Goal: Information Seeking & Learning: Check status

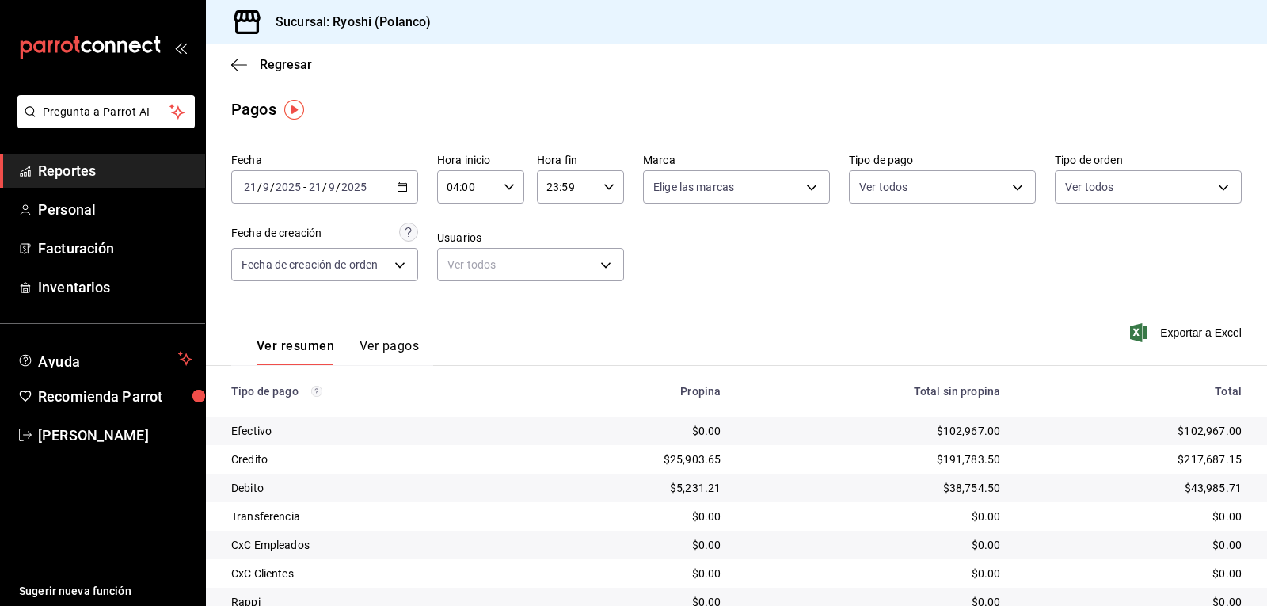
click at [499, 186] on div "04:00 Hora inicio" at bounding box center [480, 186] width 87 height 33
click at [455, 260] on span "05" at bounding box center [456, 265] width 18 height 13
type input "05:00"
click at [706, 257] on div at bounding box center [633, 303] width 1267 height 606
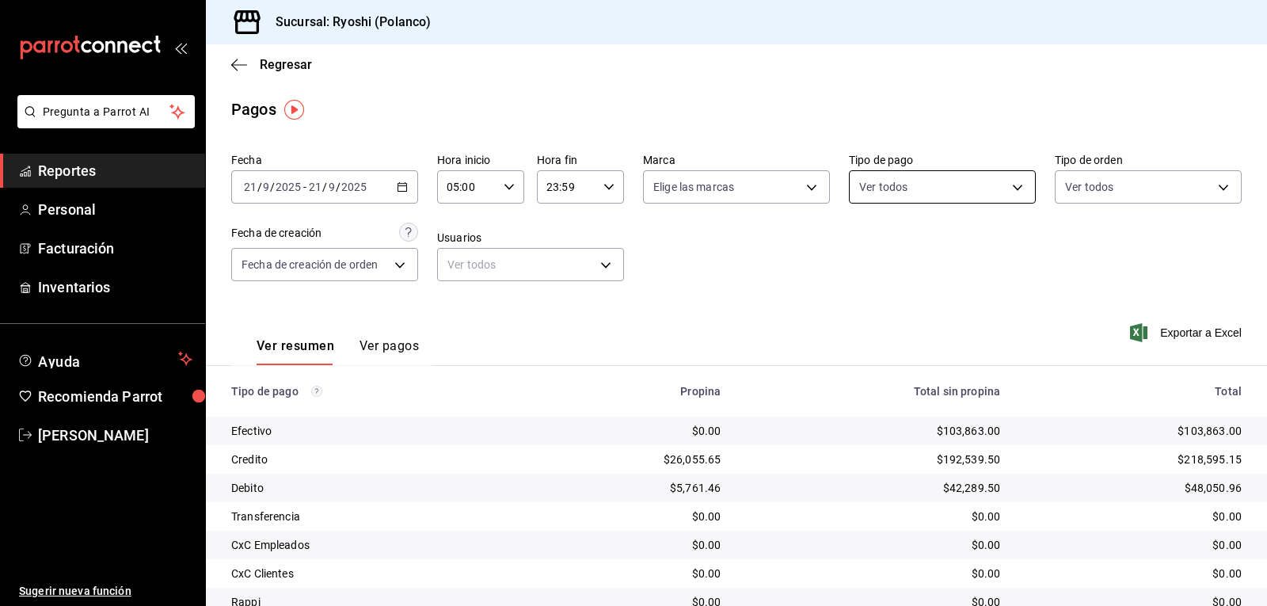
click at [1007, 186] on body "Pregunta a Parrot AI Reportes Personal Facturación Inventarios Ayuda Recomienda…" at bounding box center [633, 303] width 1267 height 606
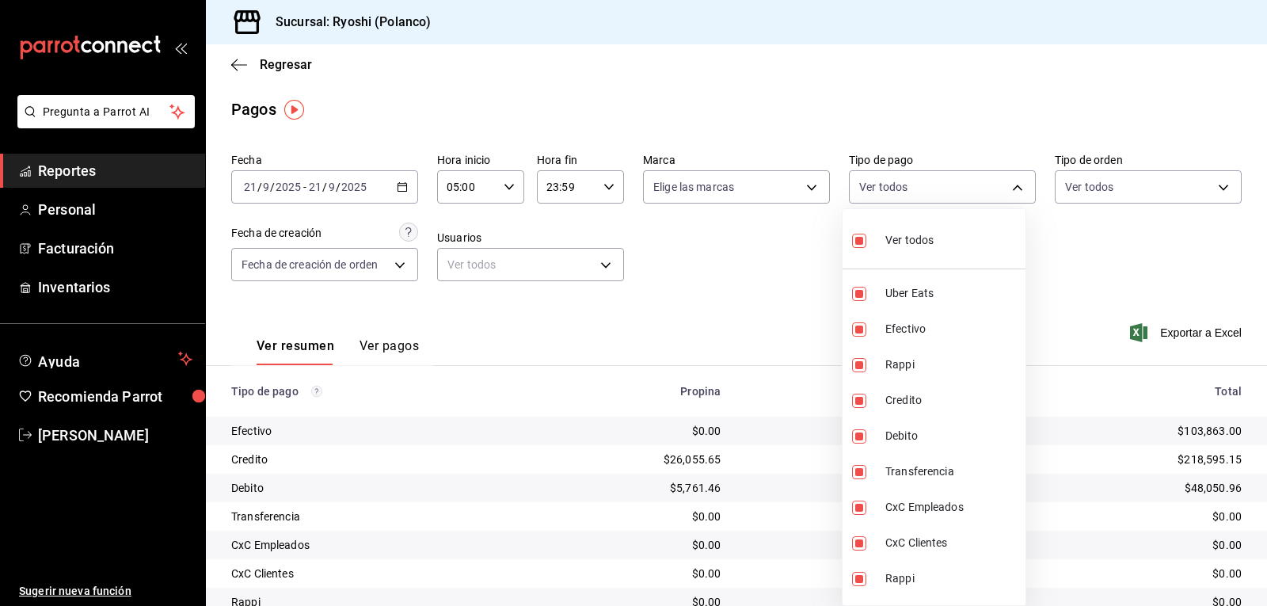
click at [854, 245] on input "checkbox" at bounding box center [859, 241] width 14 height 14
checkbox input "false"
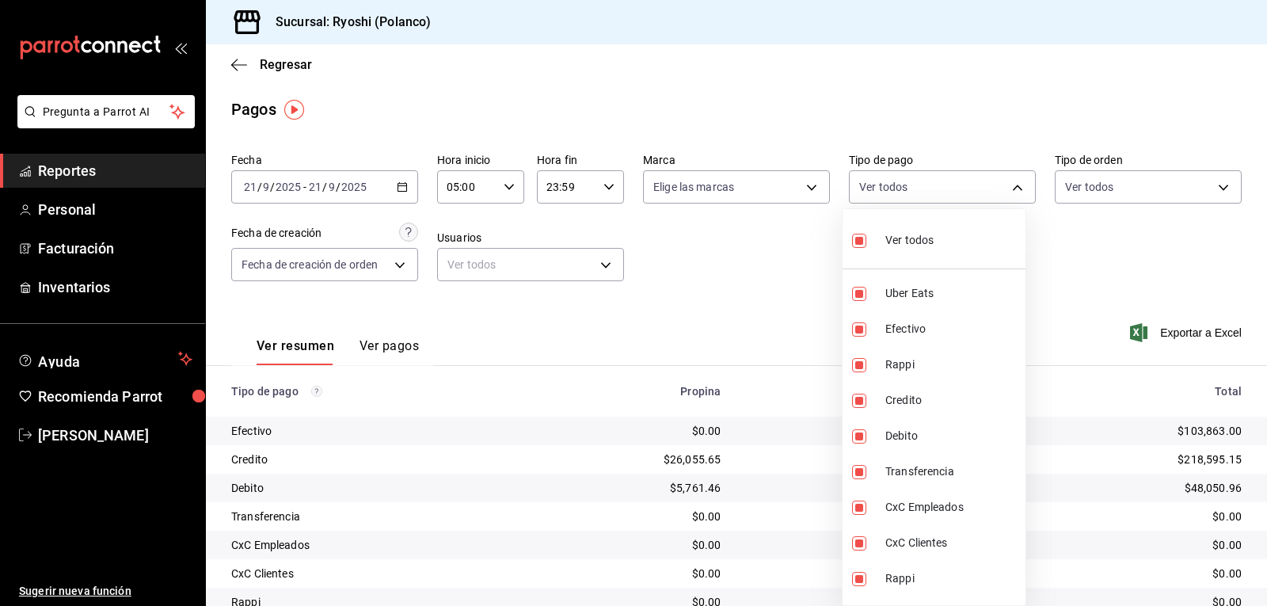
checkbox input "false"
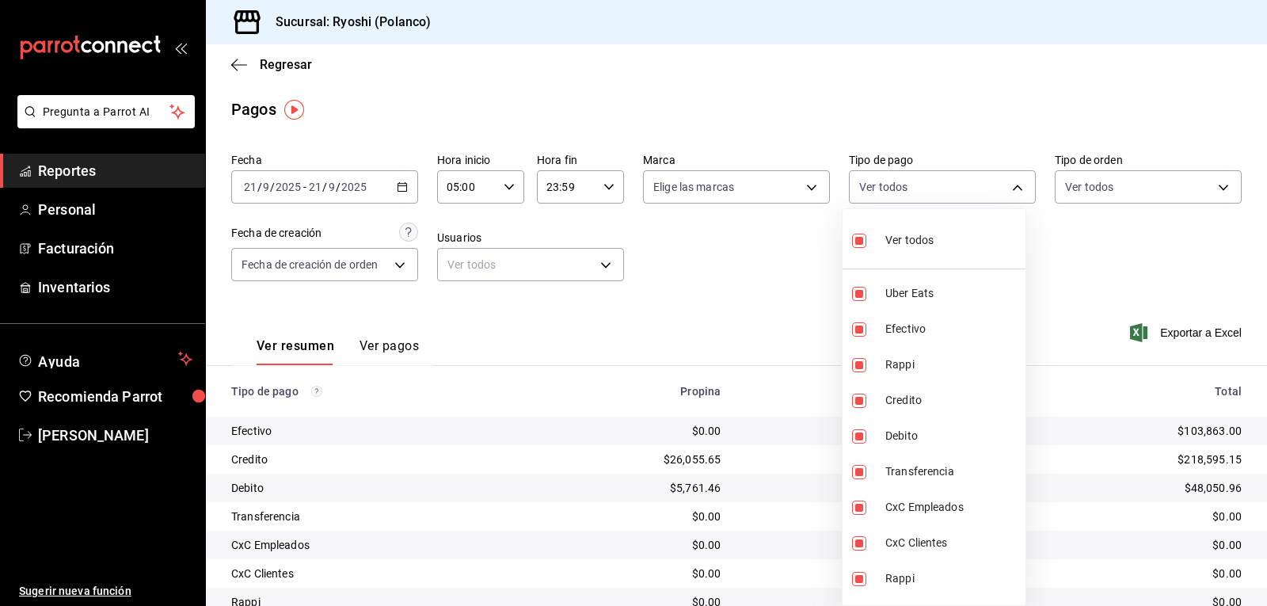
checkbox input "false"
click at [852, 398] on input "checkbox" at bounding box center [859, 401] width 14 height 14
checkbox input "true"
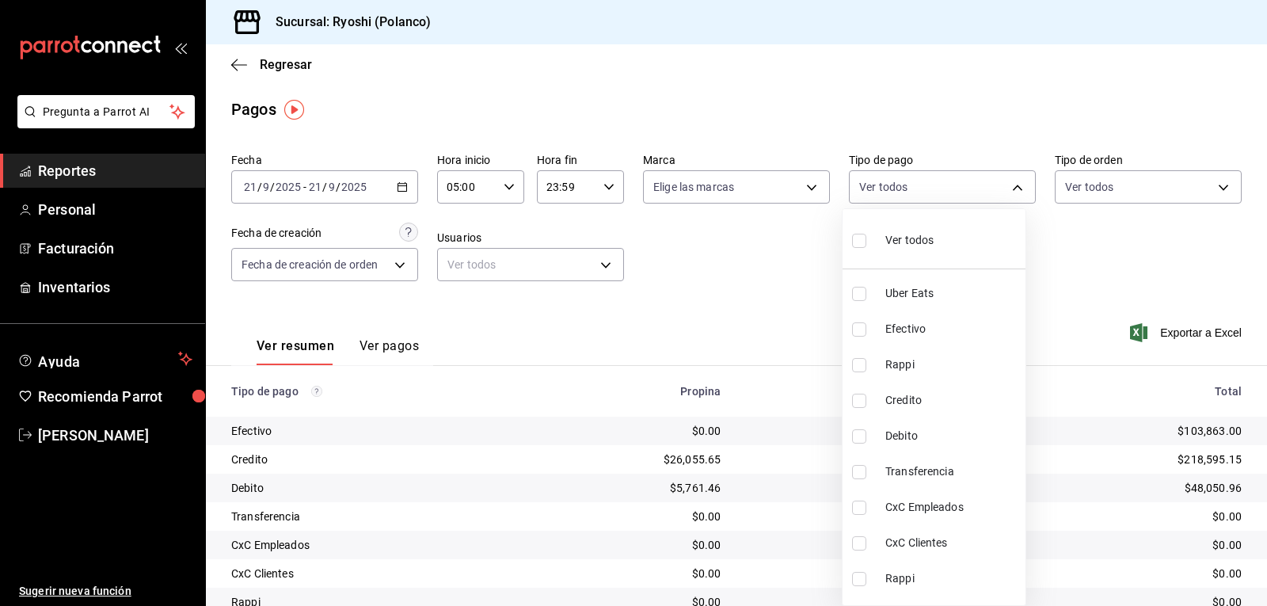
type input "9b0685d2-7f5d-4ede-a6b4-58a2ffcbf3cd"
click at [858, 437] on input "checkbox" at bounding box center [859, 436] width 14 height 14
checkbox input "true"
type input "9b0685d2-7f5d-4ede-a6b4-58a2ffcbf3cd,4fc1f123-1106-4d46-a6dc-4994d0550367"
click at [724, 305] on div at bounding box center [633, 303] width 1267 height 606
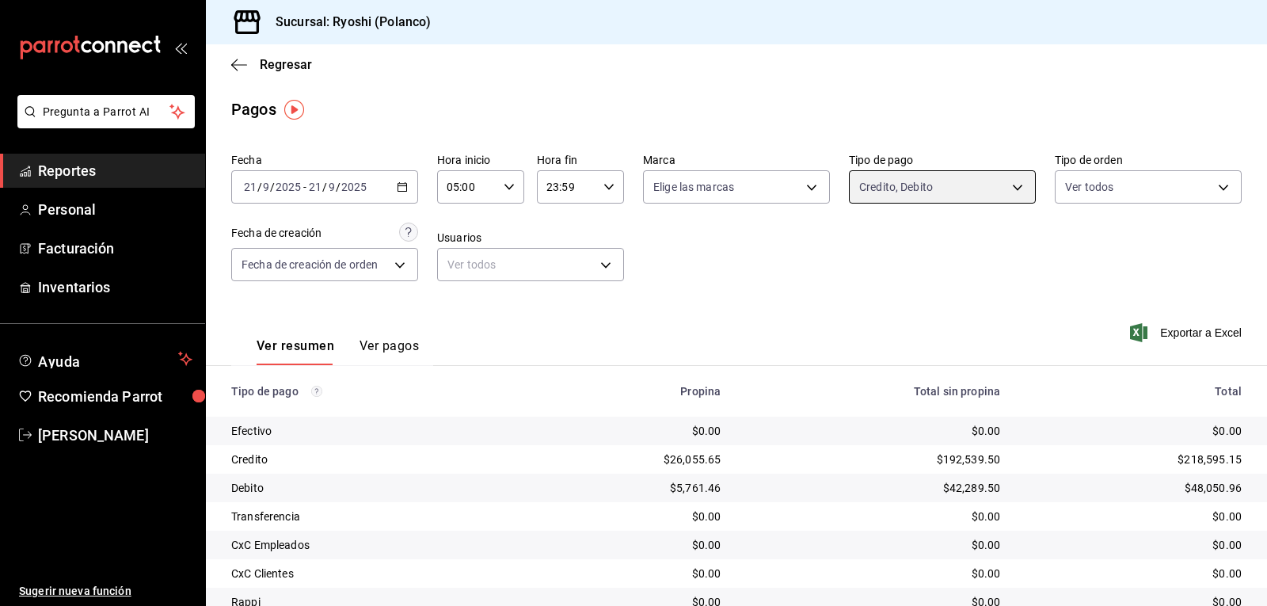
scroll to position [179, 0]
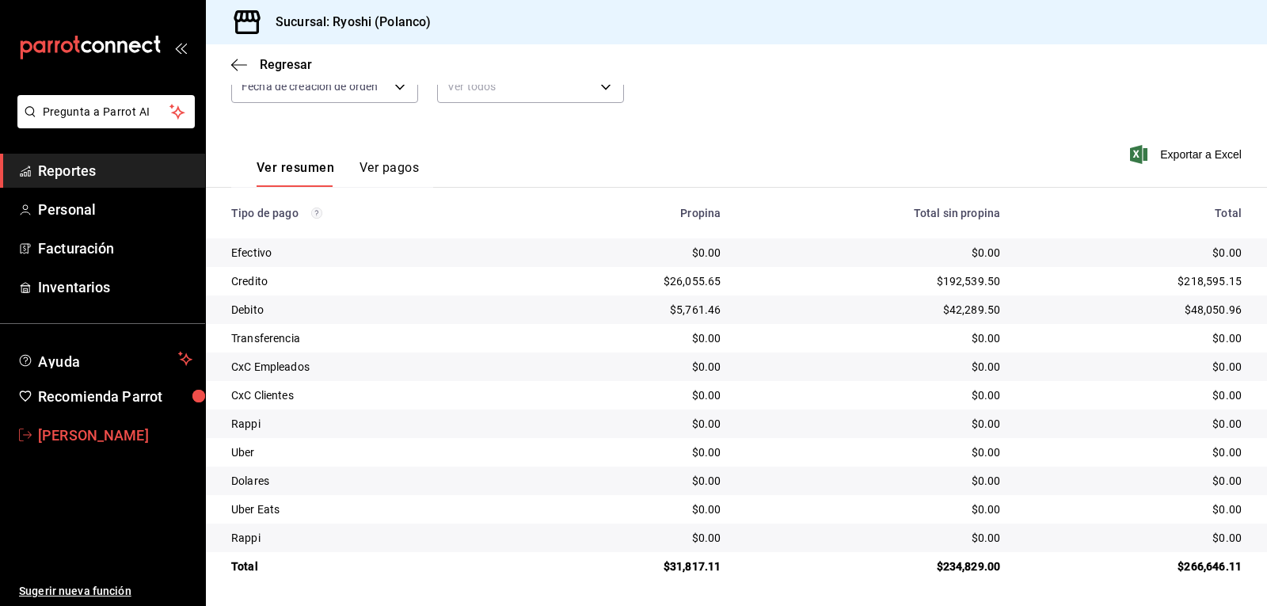
click at [108, 433] on span "[PERSON_NAME]" at bounding box center [115, 434] width 154 height 21
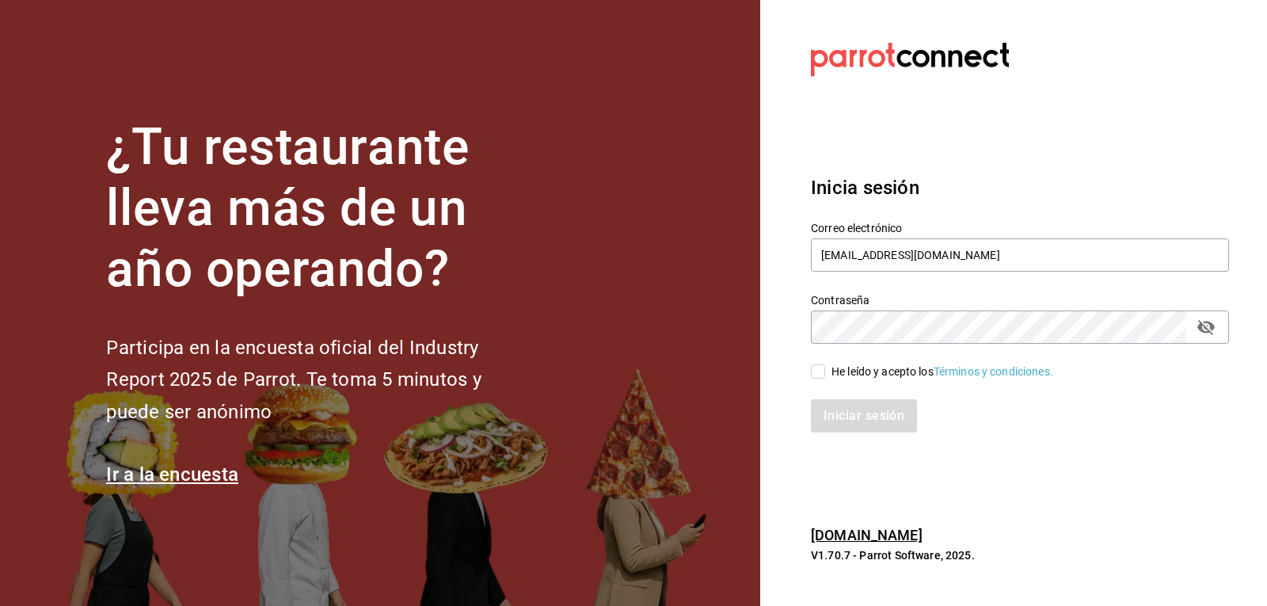
click at [819, 370] on input "He leído y acepto los Términos y condiciones." at bounding box center [818, 371] width 14 height 14
checkbox input "true"
click at [847, 417] on button "Iniciar sesión" at bounding box center [865, 415] width 108 height 33
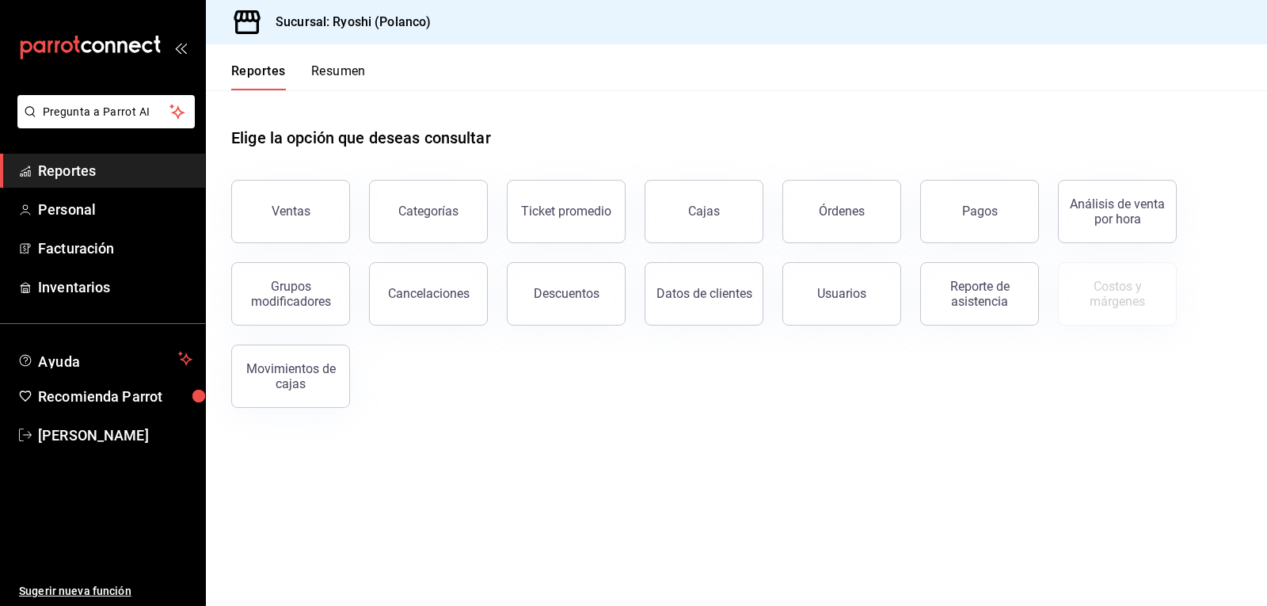
click at [994, 196] on button "Pagos" at bounding box center [979, 211] width 119 height 63
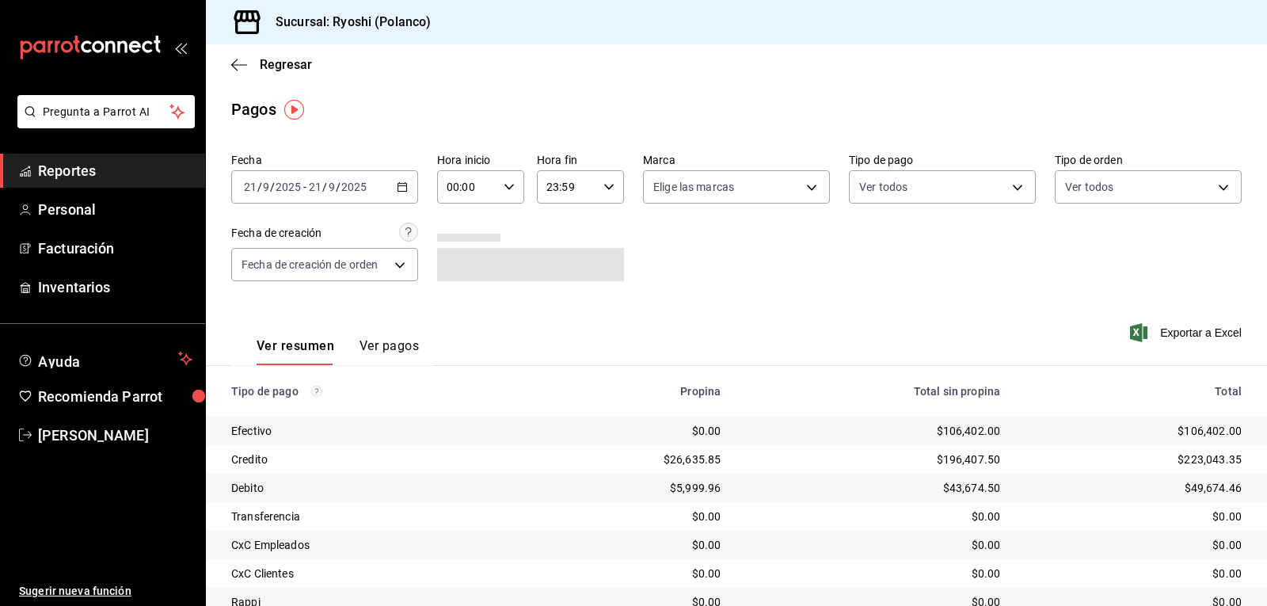
click at [504, 188] on icon "button" at bounding box center [509, 186] width 11 height 11
click at [455, 303] on span "02" at bounding box center [456, 303] width 18 height 13
type input "02:00"
click at [1007, 188] on div at bounding box center [633, 303] width 1267 height 606
click at [1008, 188] on body "Pregunta a Parrot AI Reportes Personal Facturación Inventarios Ayuda Recomienda…" at bounding box center [633, 303] width 1267 height 606
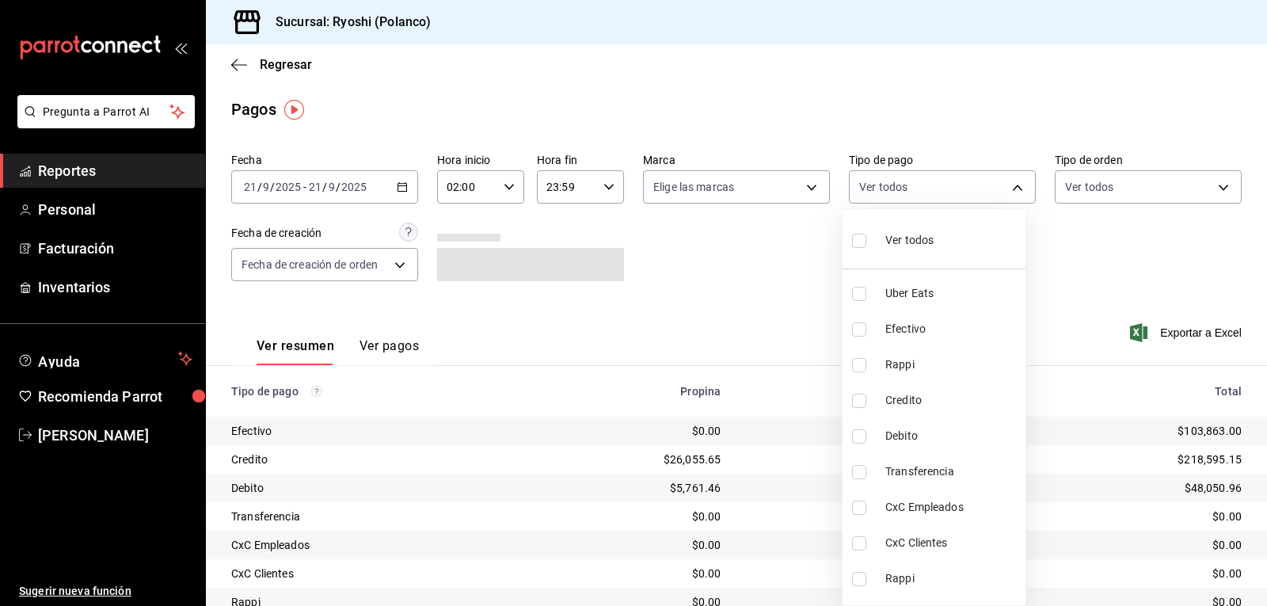
click at [856, 400] on input "checkbox" at bounding box center [859, 401] width 14 height 14
checkbox input "true"
type input "9b0685d2-7f5d-4ede-a6b4-58a2ffcbf3cd"
click at [858, 434] on input "checkbox" at bounding box center [859, 436] width 14 height 14
checkbox input "true"
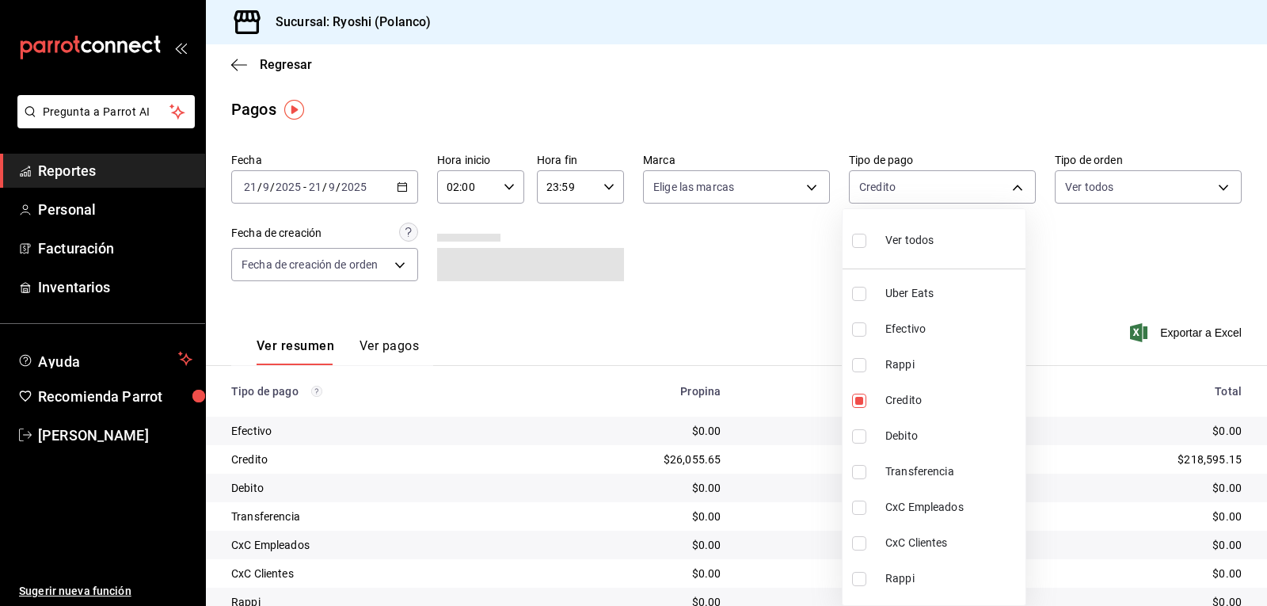
type input "9b0685d2-7f5d-4ede-a6b4-58a2ffcbf3cd,4fc1f123-1106-4d46-a6dc-4994d0550367"
click at [760, 292] on div at bounding box center [633, 303] width 1267 height 606
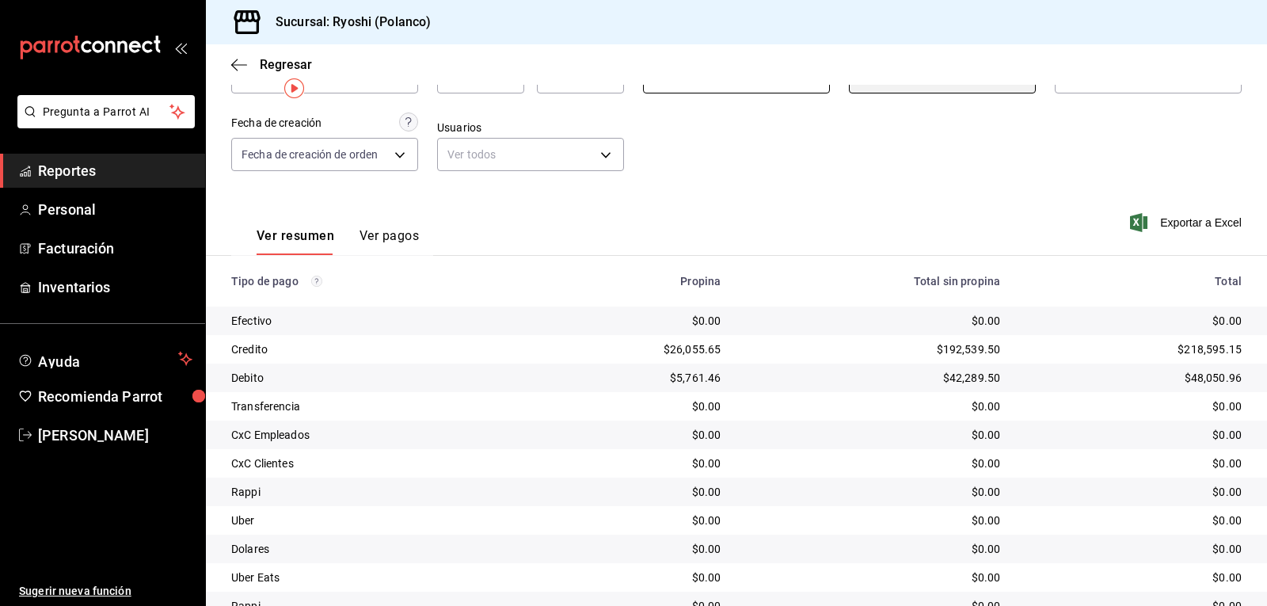
scroll to position [21, 0]
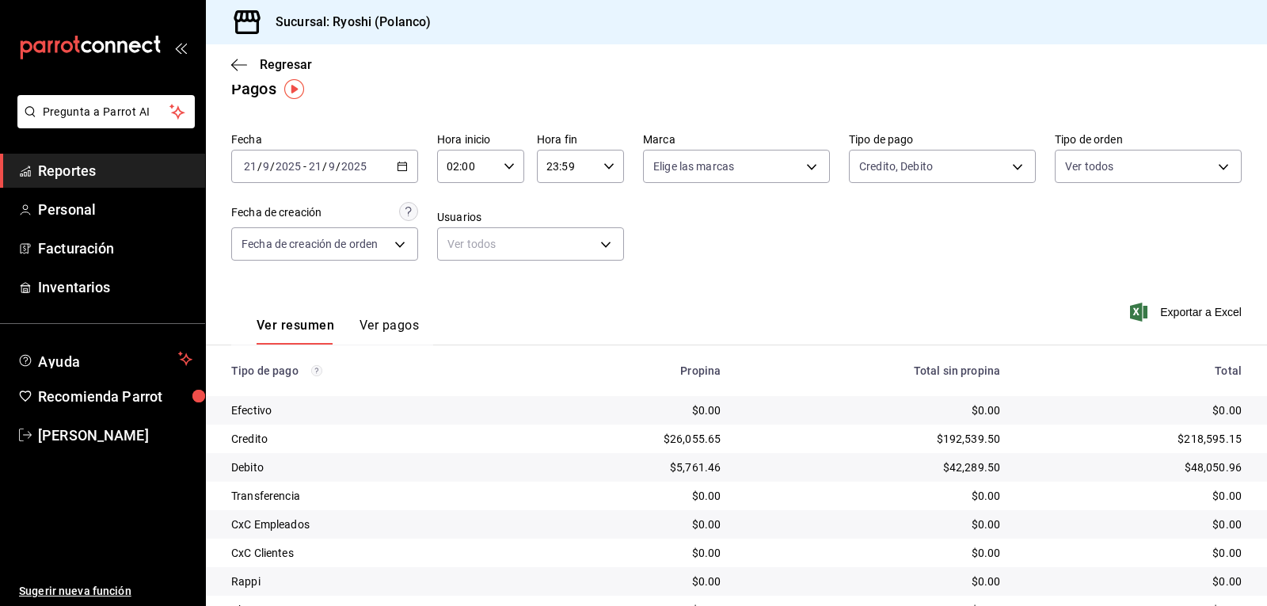
click at [510, 163] on icon "button" at bounding box center [509, 166] width 11 height 11
click at [463, 248] on span "03" at bounding box center [456, 244] width 18 height 13
type input "03:00"
click at [761, 268] on div at bounding box center [633, 303] width 1267 height 606
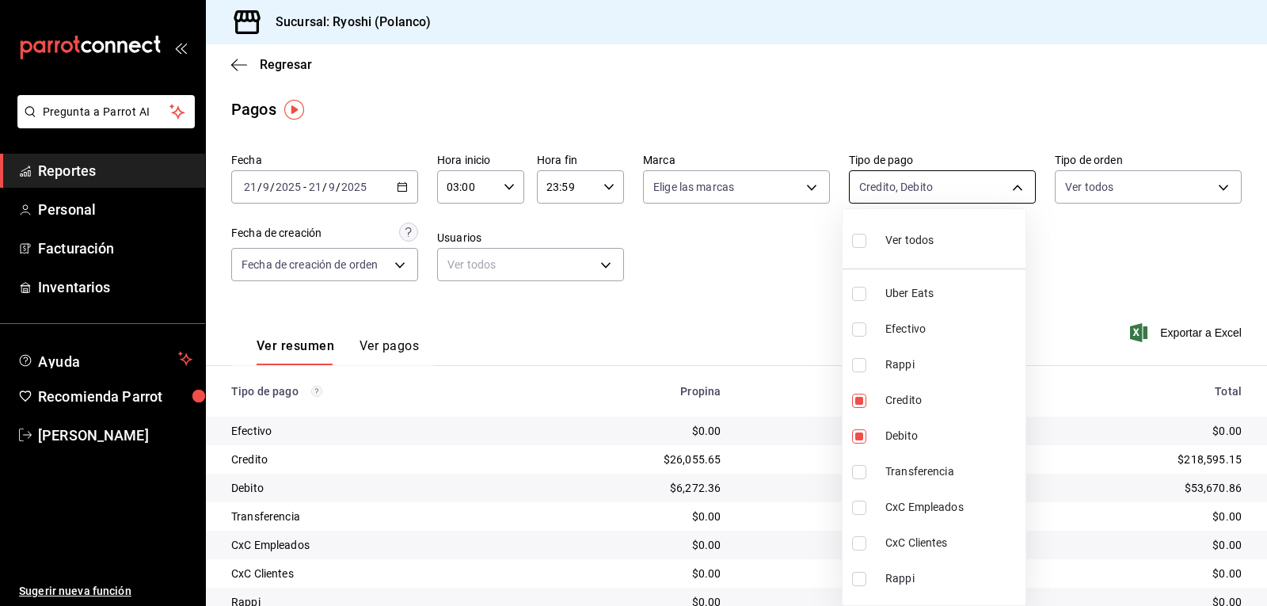
click at [1005, 188] on body "Pregunta a Parrot AI Reportes Personal Facturación Inventarios Ayuda Recomienda…" at bounding box center [633, 303] width 1267 height 606
click at [857, 242] on input "checkbox" at bounding box center [859, 241] width 14 height 14
checkbox input "true"
type input "05751dd8-6818-4a8c-b9fb-c7f7071b72fb,789b4605-08e0-4dfe-9865-94468e2c17aa,03400…"
checkbox input "true"
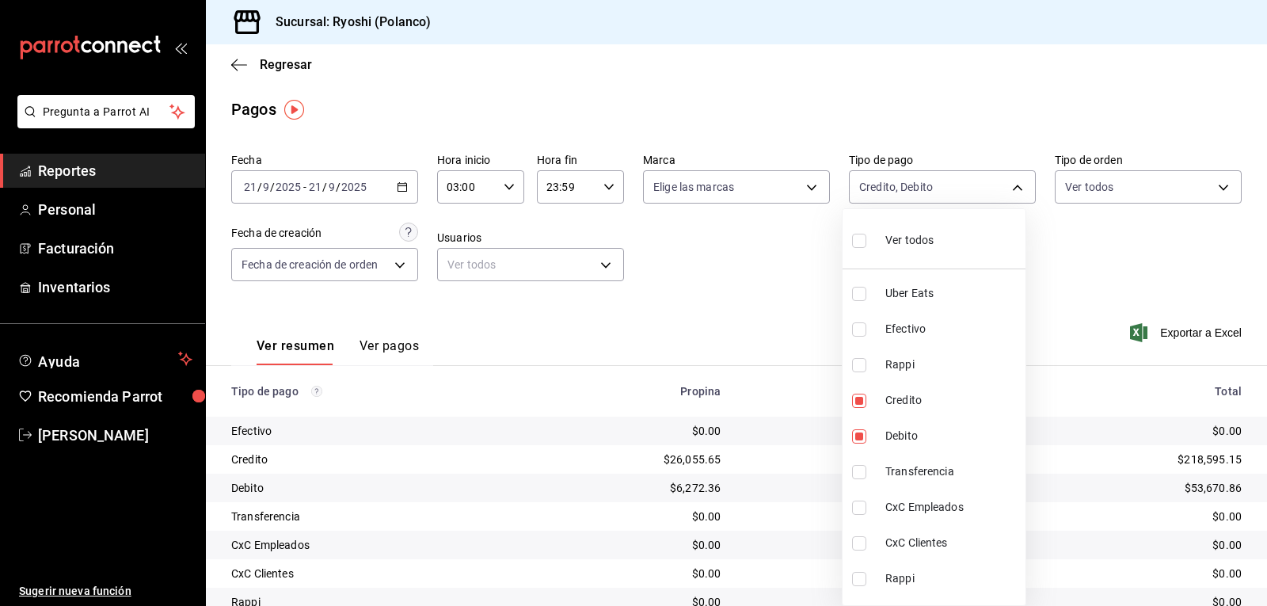
checkbox input "true"
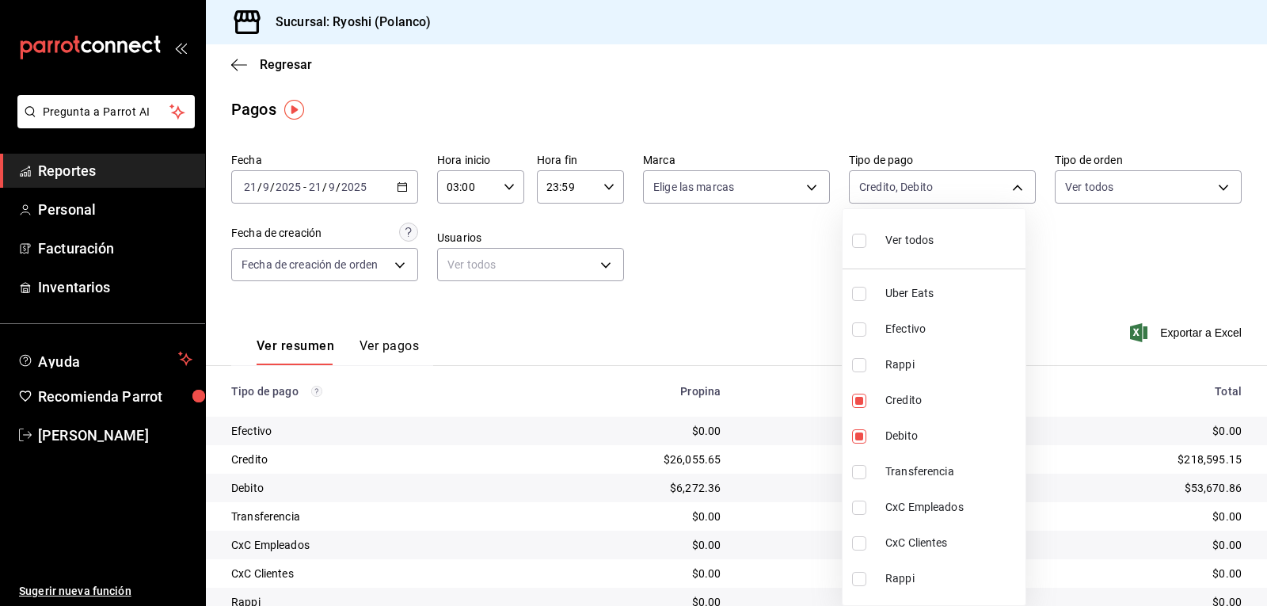
checkbox input "true"
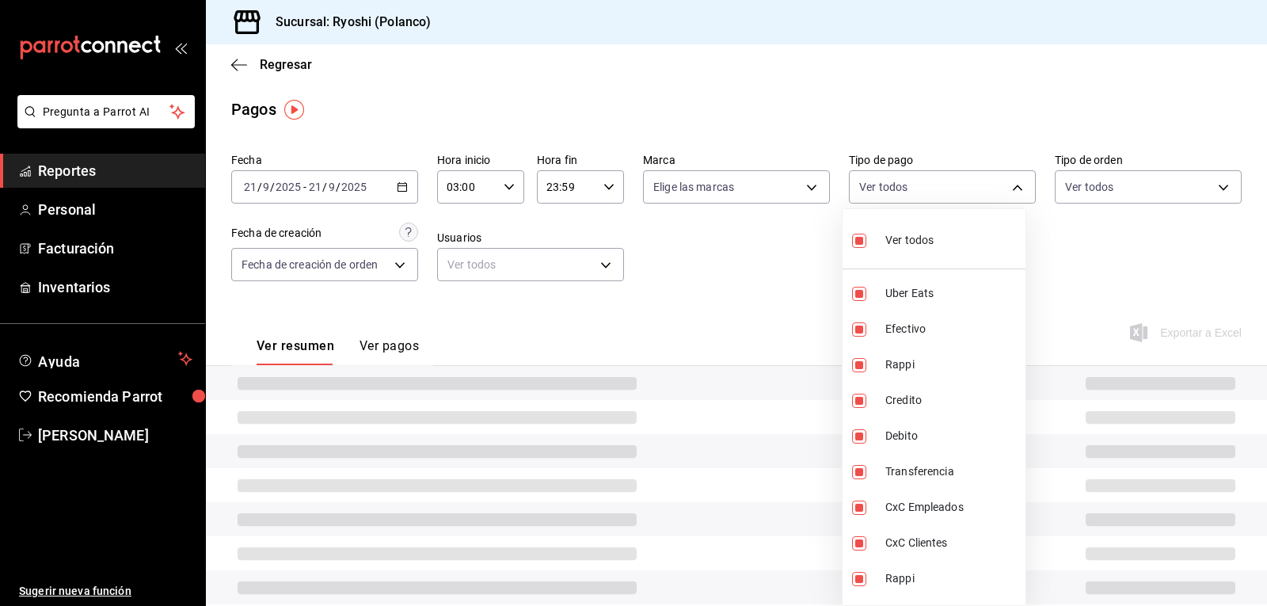
click at [774, 285] on div at bounding box center [633, 303] width 1267 height 606
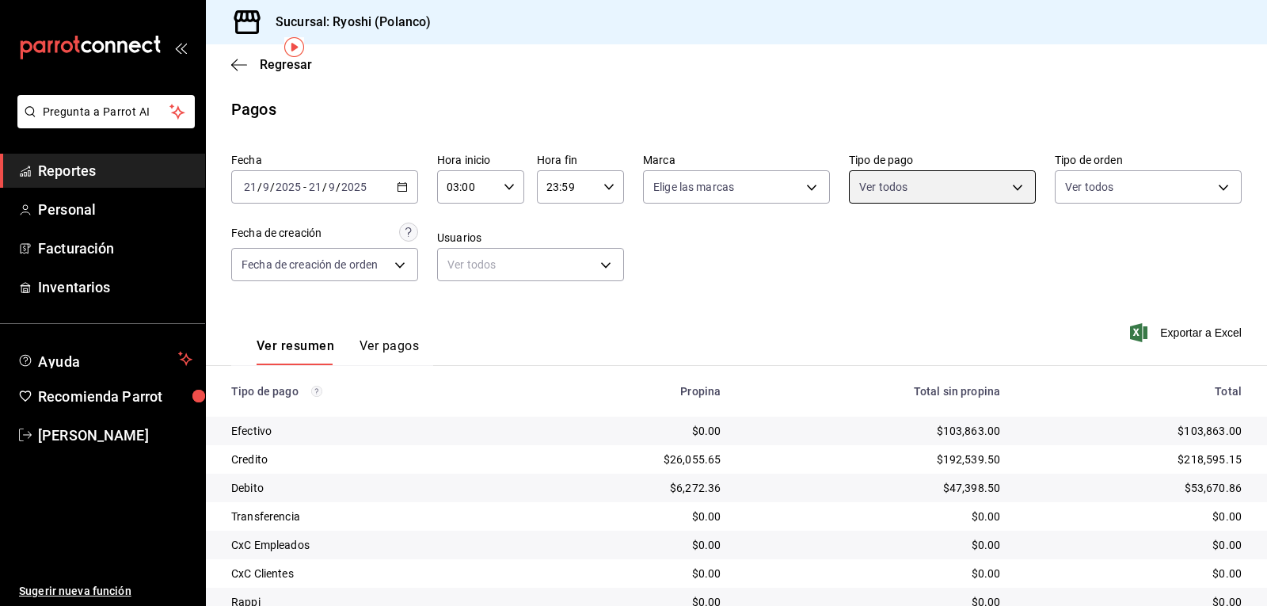
scroll to position [179, 0]
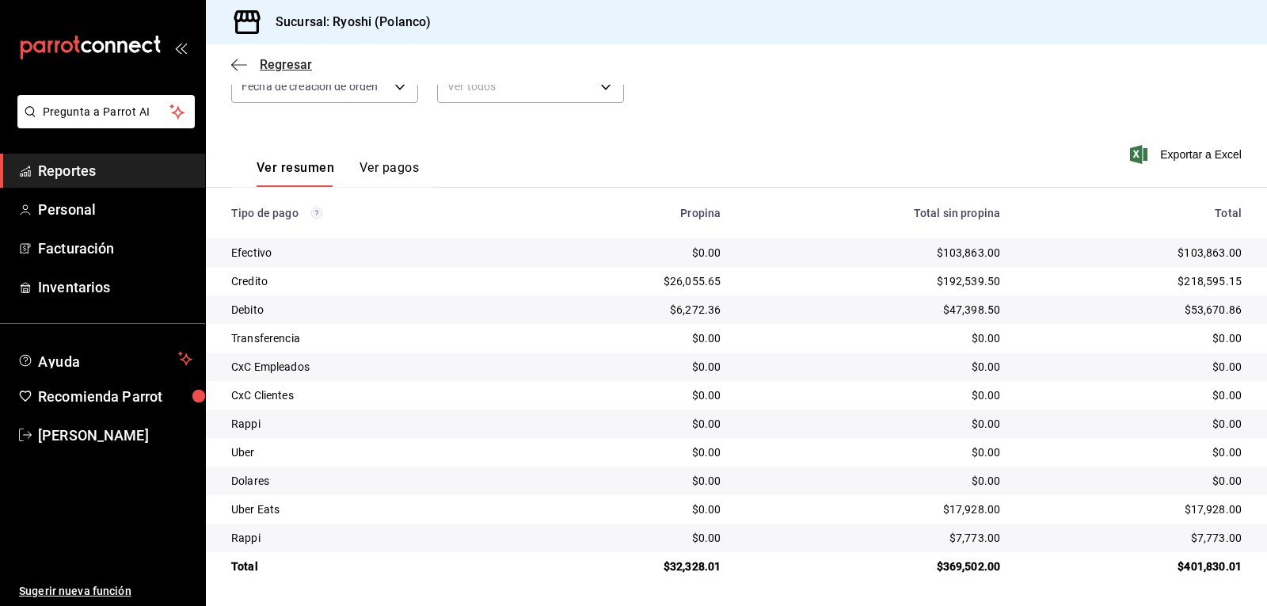
click at [242, 65] on icon "button" at bounding box center [239, 64] width 16 height 1
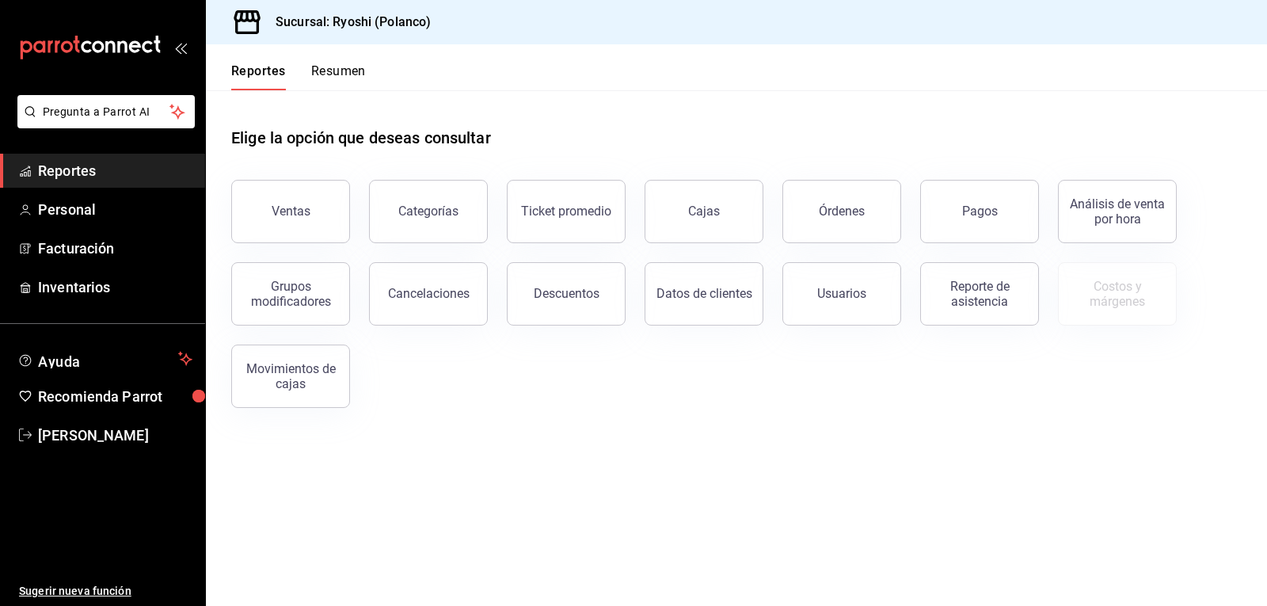
click at [354, 70] on button "Resumen" at bounding box center [338, 76] width 55 height 27
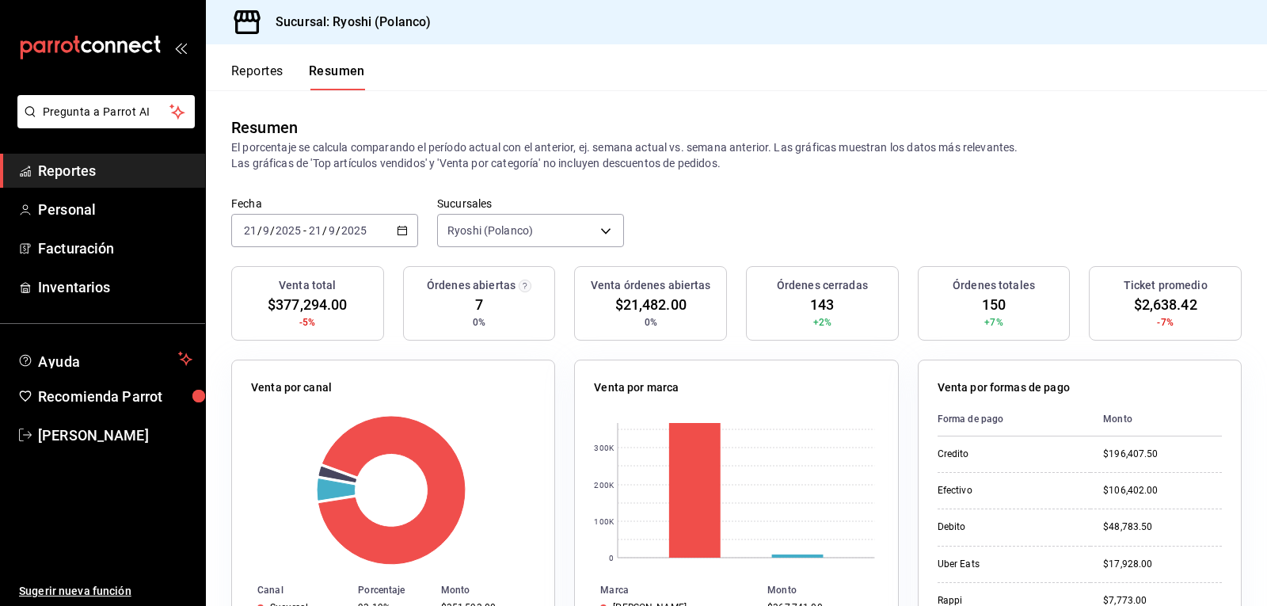
click at [251, 70] on button "Reportes" at bounding box center [257, 76] width 52 height 27
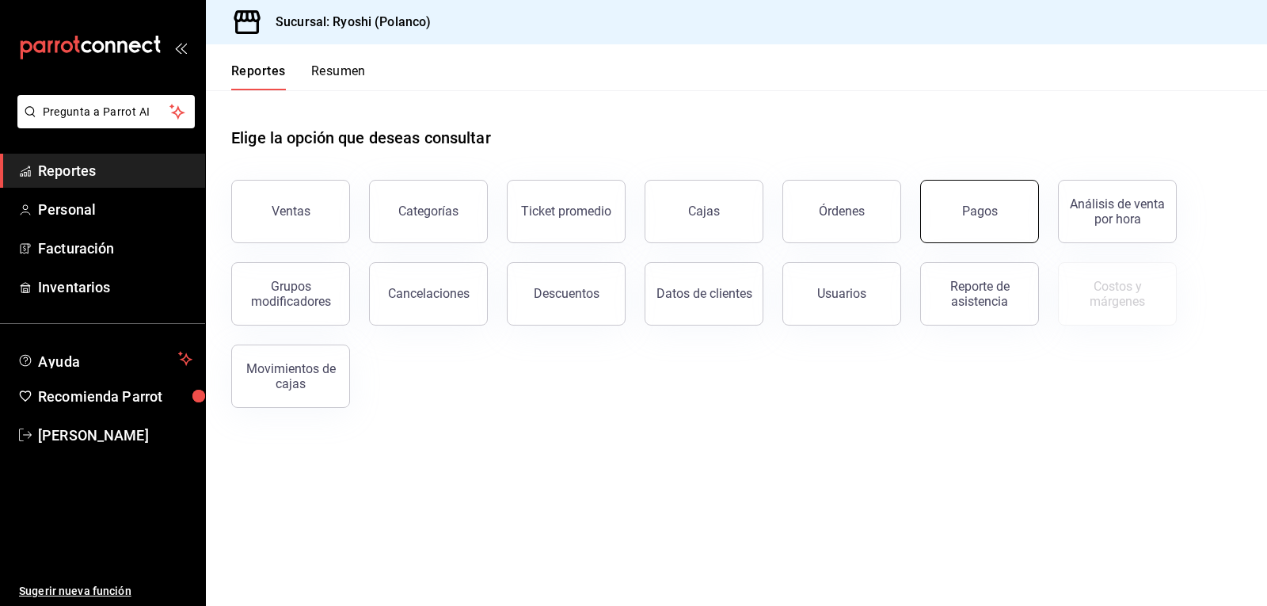
click at [988, 204] on div "Pagos" at bounding box center [980, 211] width 36 height 15
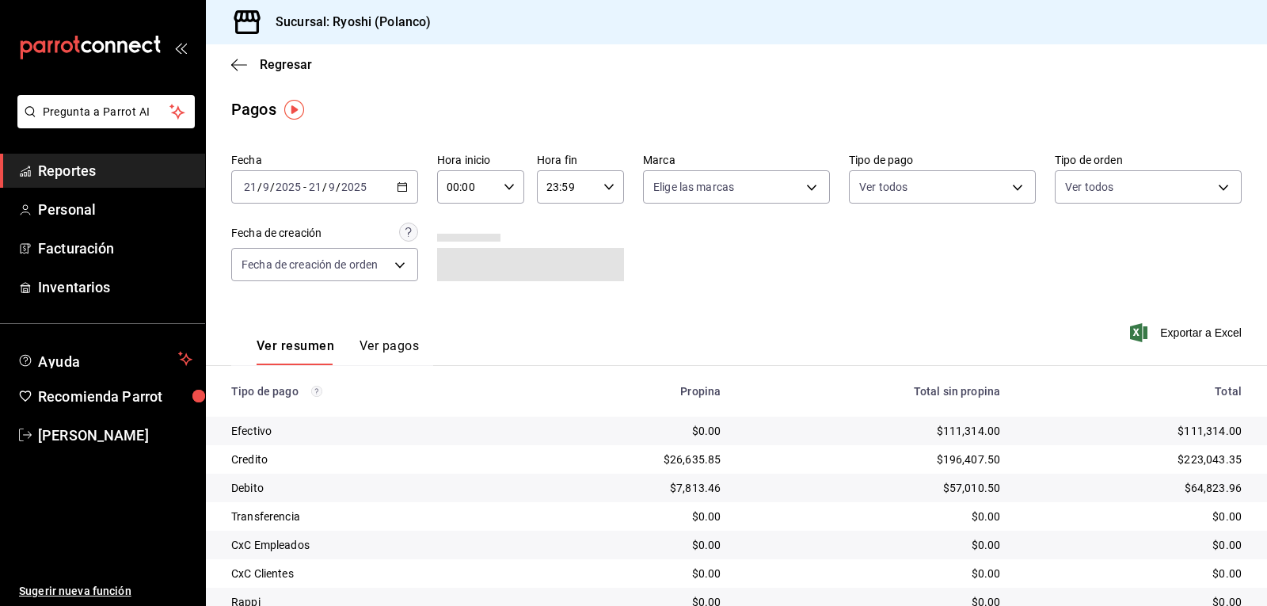
click at [506, 185] on icon "button" at bounding box center [509, 186] width 11 height 11
click at [454, 306] on span "02" at bounding box center [456, 303] width 18 height 13
type input "02:00"
click at [936, 269] on div at bounding box center [633, 303] width 1267 height 606
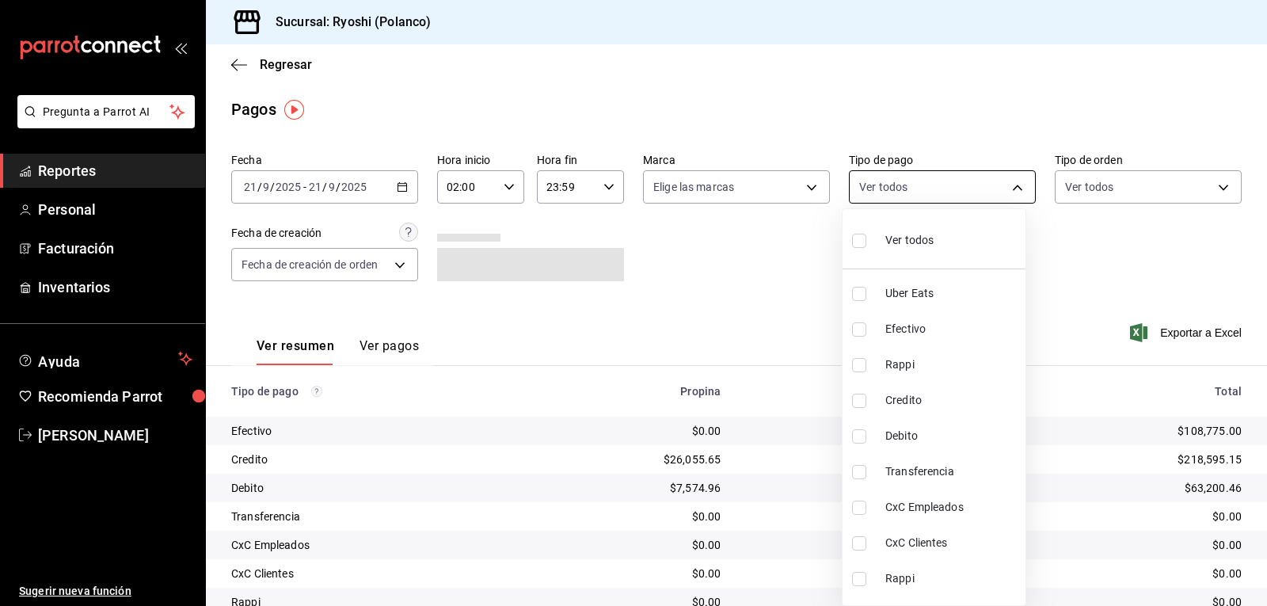
click at [1011, 188] on body "Pregunta a Parrot AI Reportes Personal Facturación Inventarios Ayuda Recomienda…" at bounding box center [633, 303] width 1267 height 606
click at [858, 392] on li "Credito" at bounding box center [934, 401] width 183 height 36
type input "9b0685d2-7f5d-4ede-a6b4-58a2ffcbf3cd"
checkbox input "true"
click at [857, 439] on input "checkbox" at bounding box center [859, 436] width 14 height 14
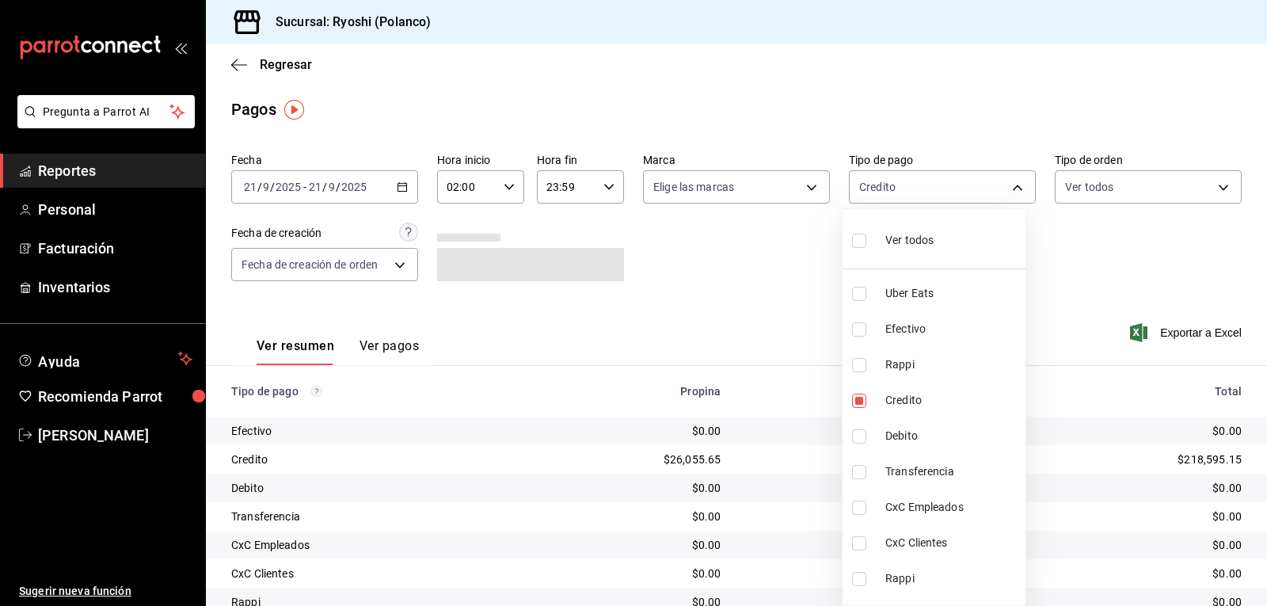
checkbox input "true"
type input "9b0685d2-7f5d-4ede-a6b4-58a2ffcbf3cd,4fc1f123-1106-4d46-a6dc-4994d0550367"
click at [757, 320] on div at bounding box center [633, 303] width 1267 height 606
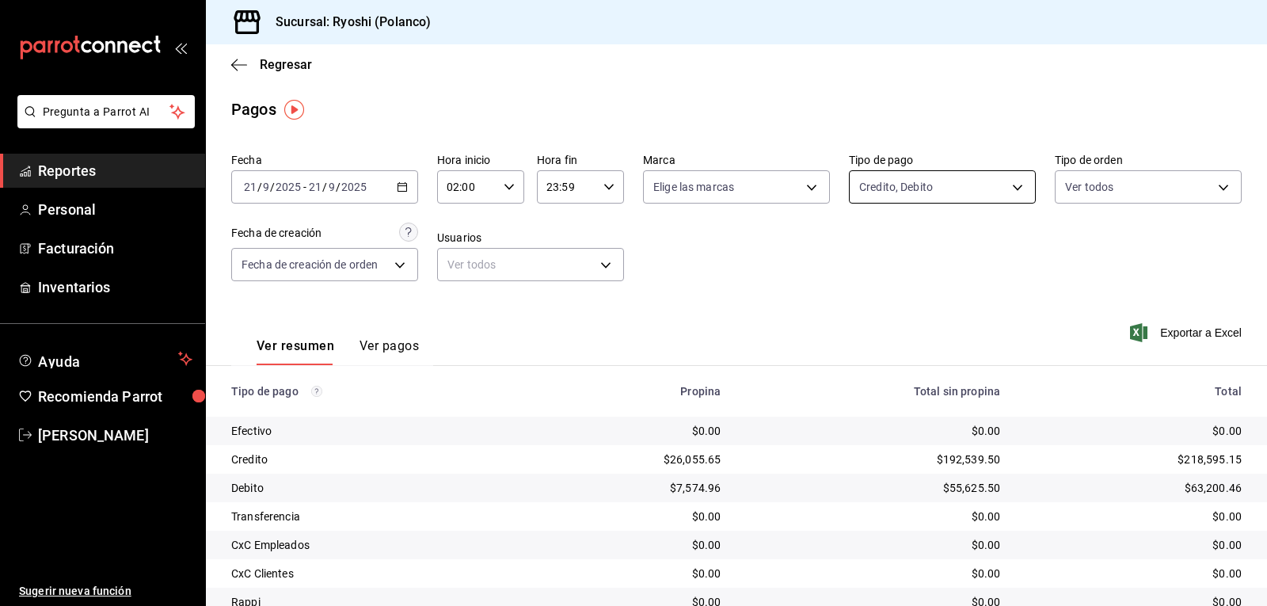
click at [1003, 182] on body "Pregunta a Parrot AI Reportes Personal Facturación Inventarios Ayuda Recomienda…" at bounding box center [633, 303] width 1267 height 606
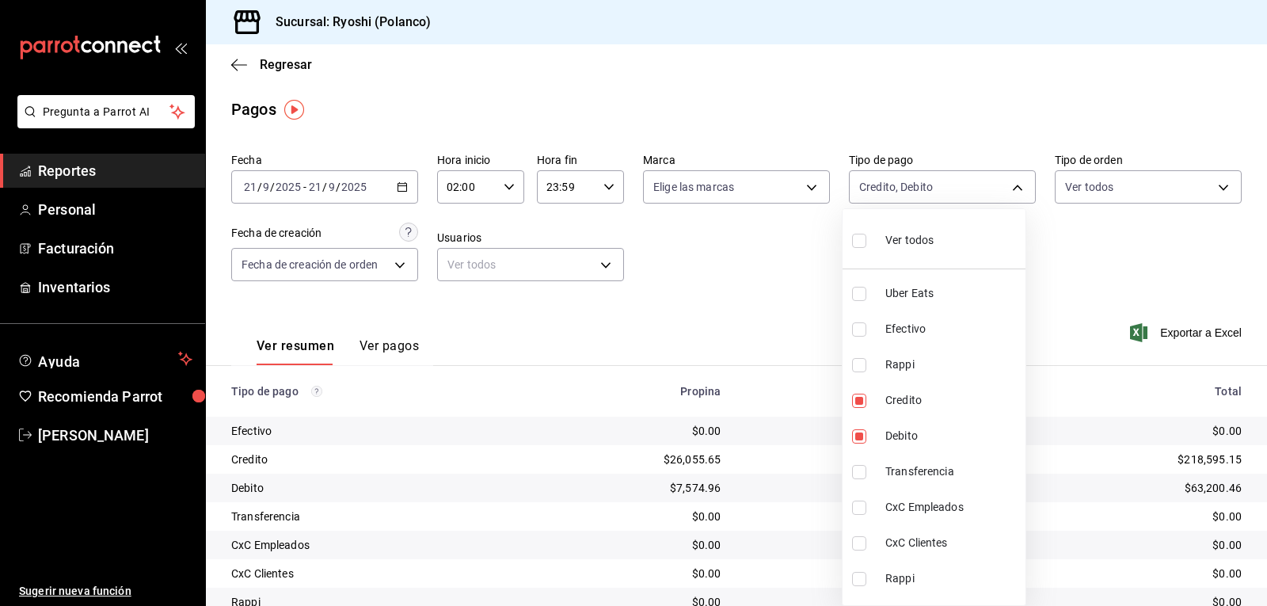
click at [856, 245] on input "checkbox" at bounding box center [859, 241] width 14 height 14
checkbox input "true"
type input "05751dd8-6818-4a8c-b9fb-c7f7071b72fb,789b4605-08e0-4dfe-9865-94468e2c17aa,03400…"
checkbox input "true"
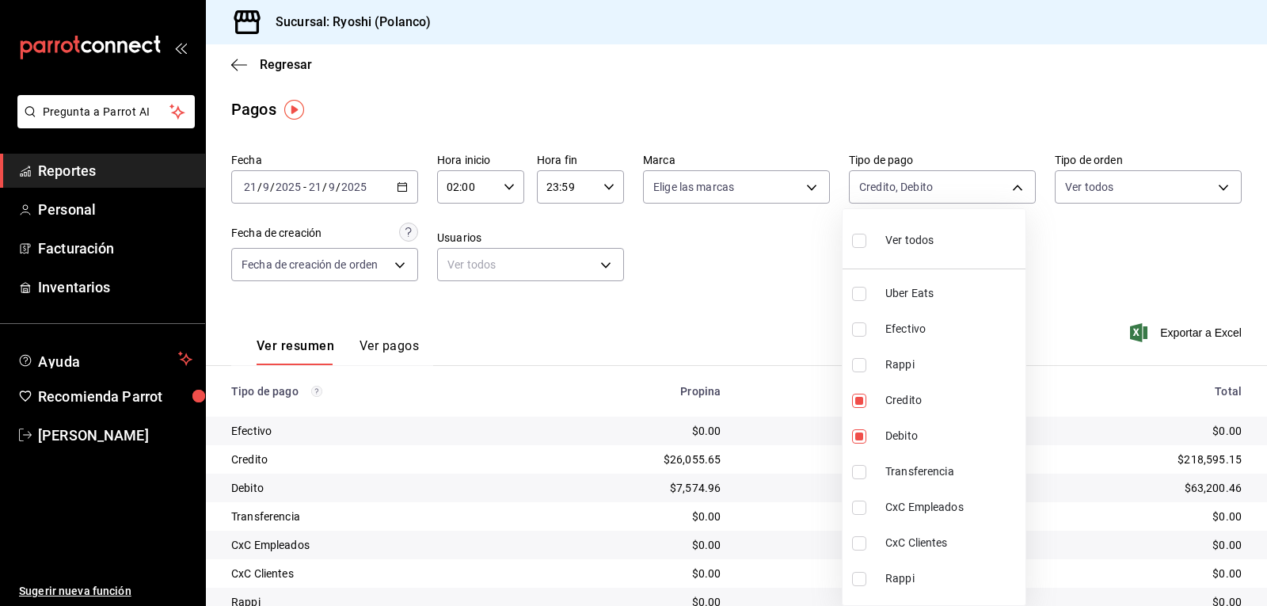
checkbox input "true"
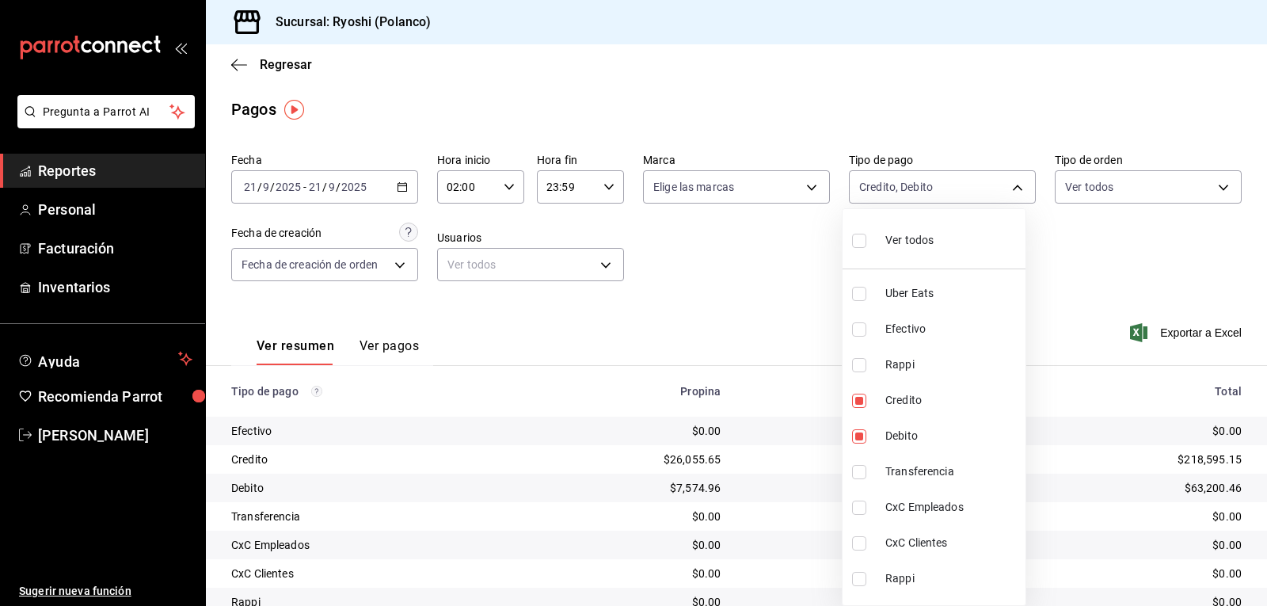
checkbox input "true"
click at [745, 281] on div at bounding box center [633, 303] width 1267 height 606
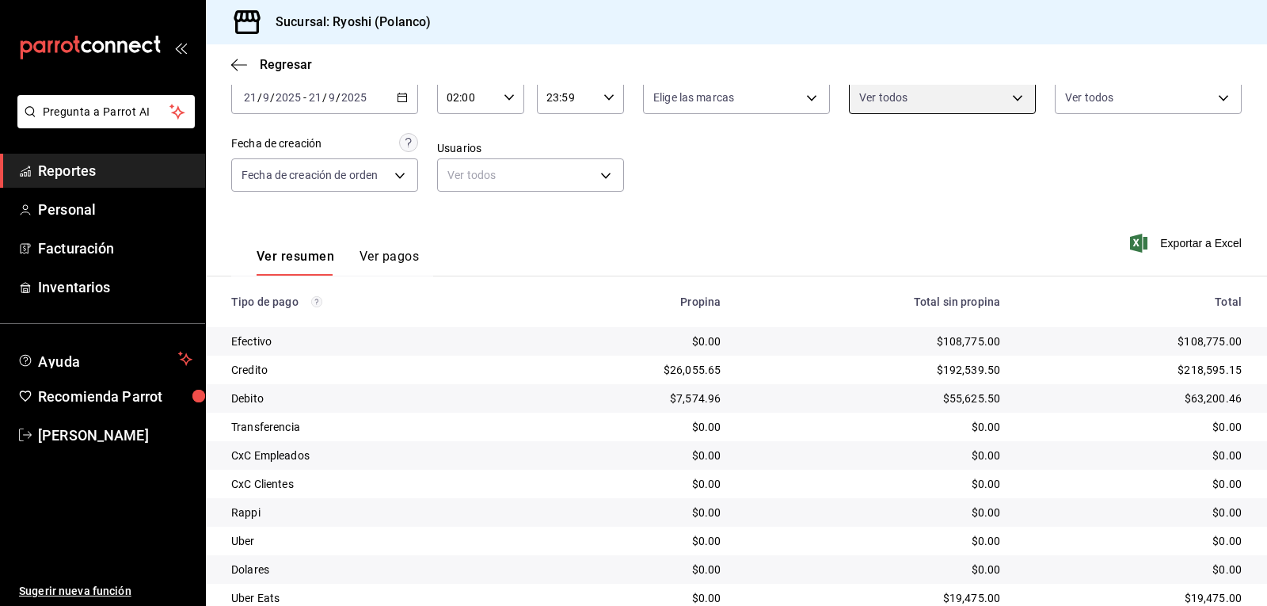
scroll to position [21, 0]
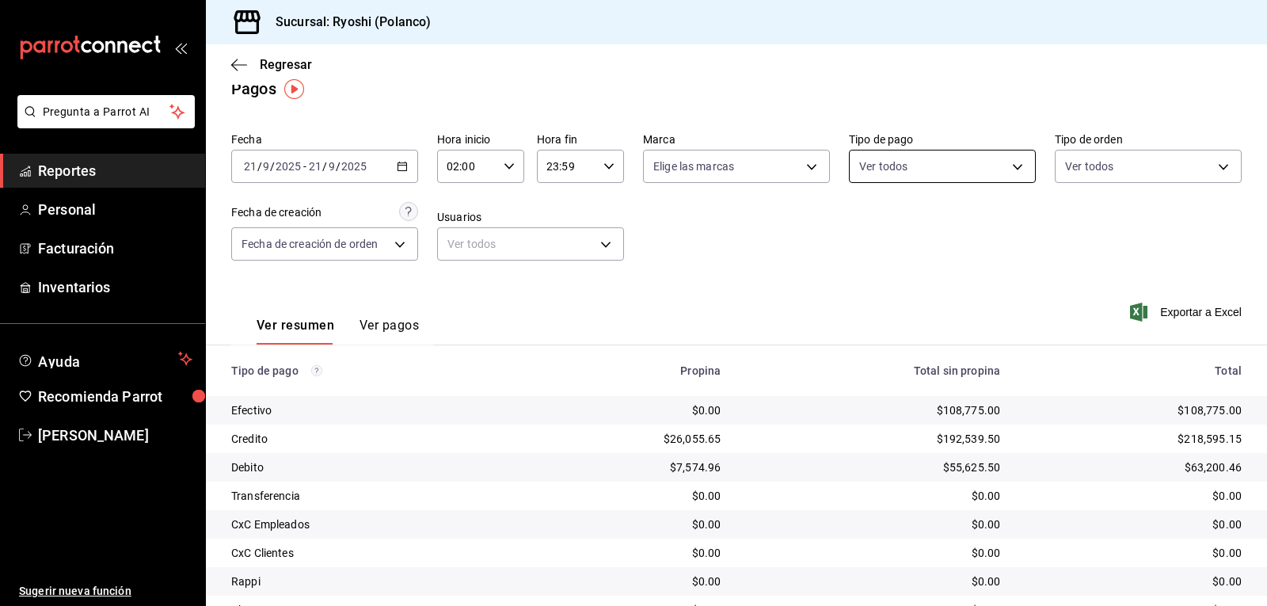
click at [1009, 166] on body "Pregunta a Parrot AI Reportes Personal Facturación Inventarios Ayuda Recomienda…" at bounding box center [633, 303] width 1267 height 606
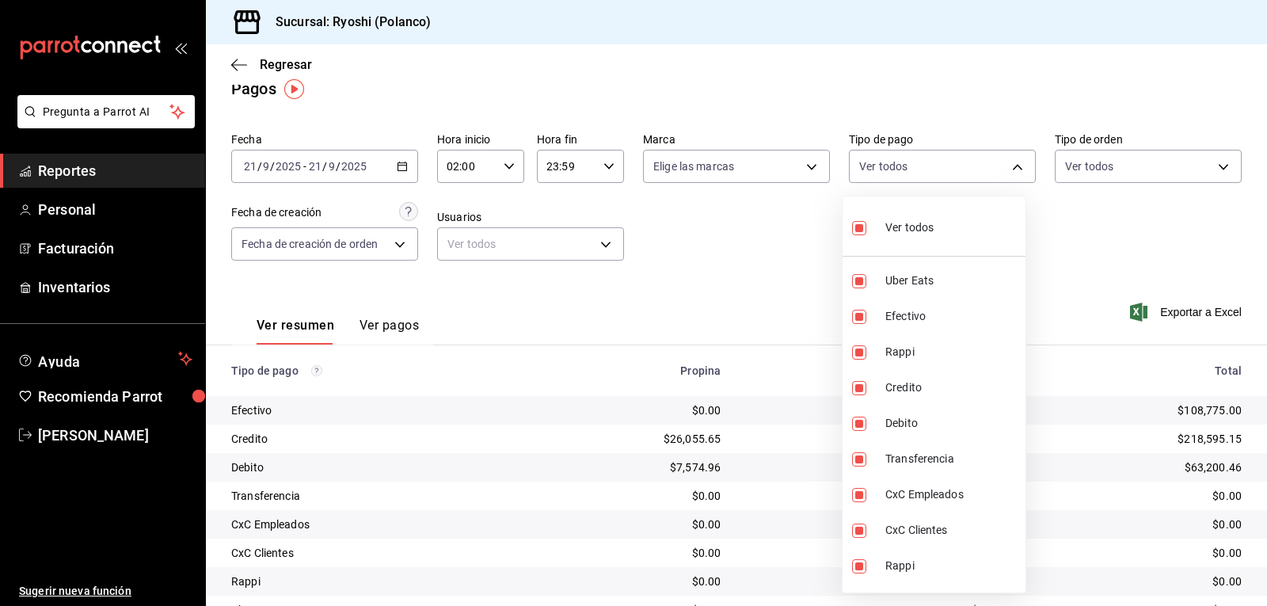
click at [854, 228] on input "checkbox" at bounding box center [859, 228] width 14 height 14
checkbox input "false"
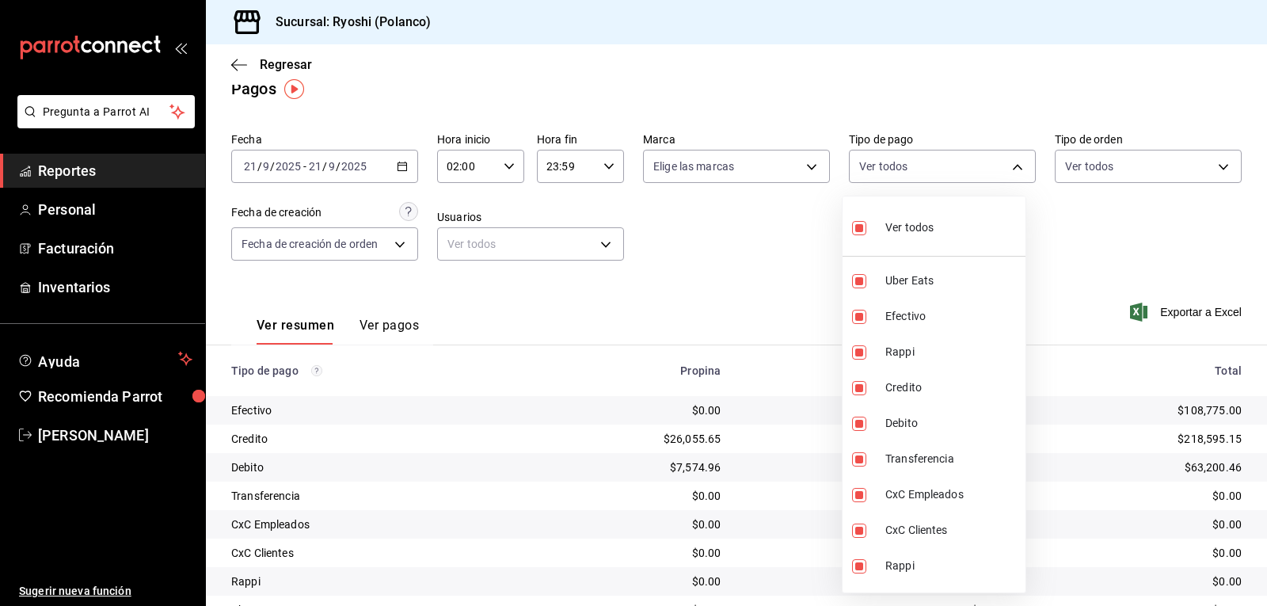
checkbox input "false"
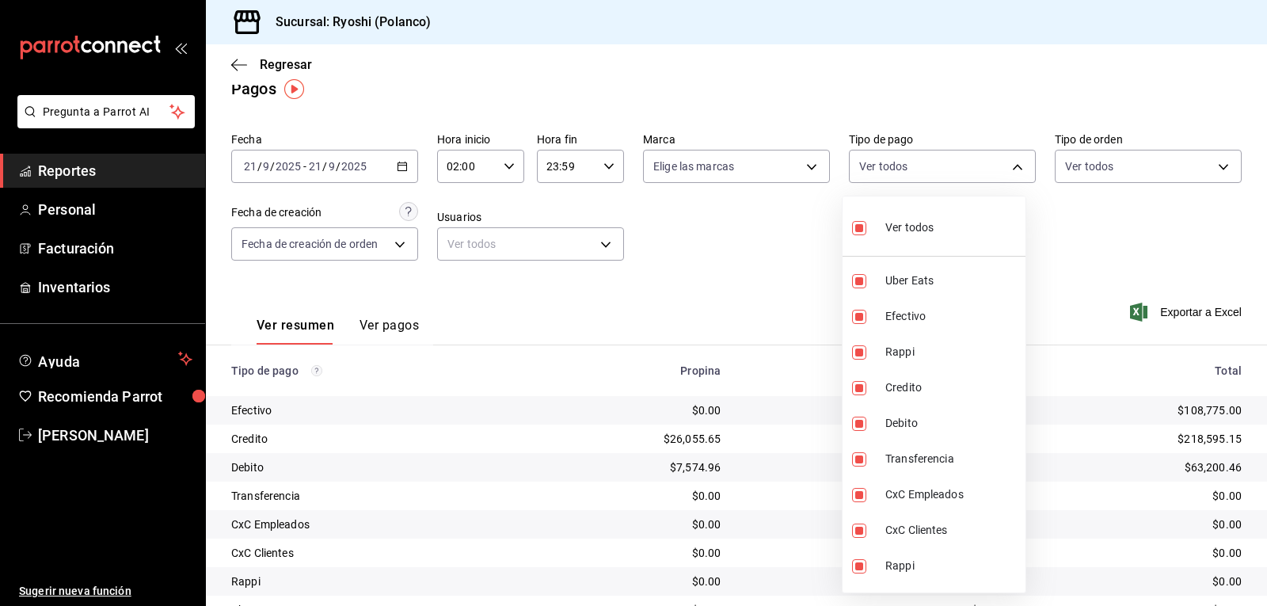
checkbox input "false"
click at [856, 390] on input "checkbox" at bounding box center [859, 388] width 14 height 14
checkbox input "true"
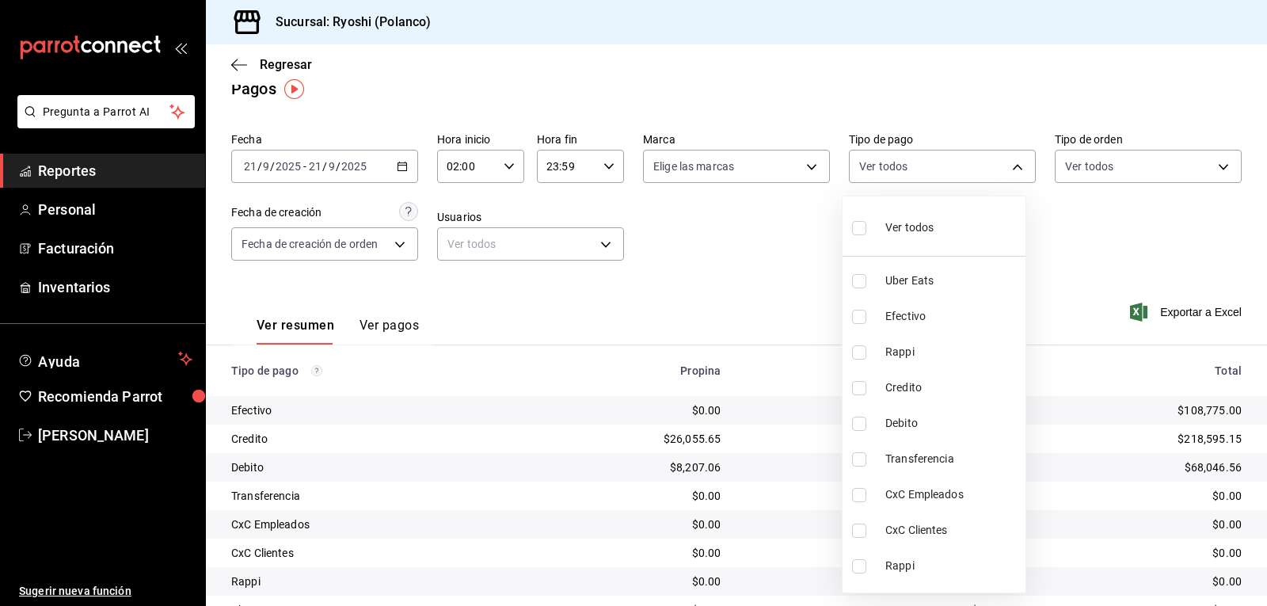
type input "9b0685d2-7f5d-4ede-a6b4-58a2ffcbf3cd"
click at [859, 426] on input "checkbox" at bounding box center [859, 424] width 14 height 14
checkbox input "true"
type input "9b0685d2-7f5d-4ede-a6b4-58a2ffcbf3cd,4fc1f123-1106-4d46-a6dc-4994d0550367"
click at [784, 295] on div at bounding box center [633, 303] width 1267 height 606
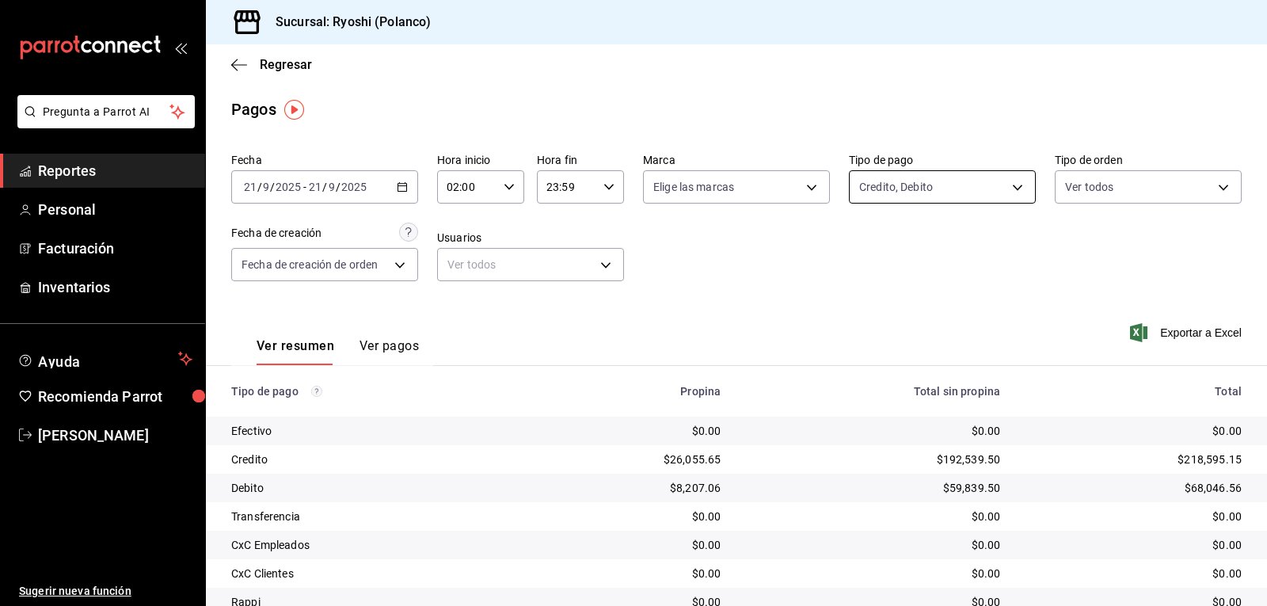
click at [1011, 184] on body "Pregunta a Parrot AI Reportes Personal Facturación Inventarios Ayuda Recomienda…" at bounding box center [633, 303] width 1267 height 606
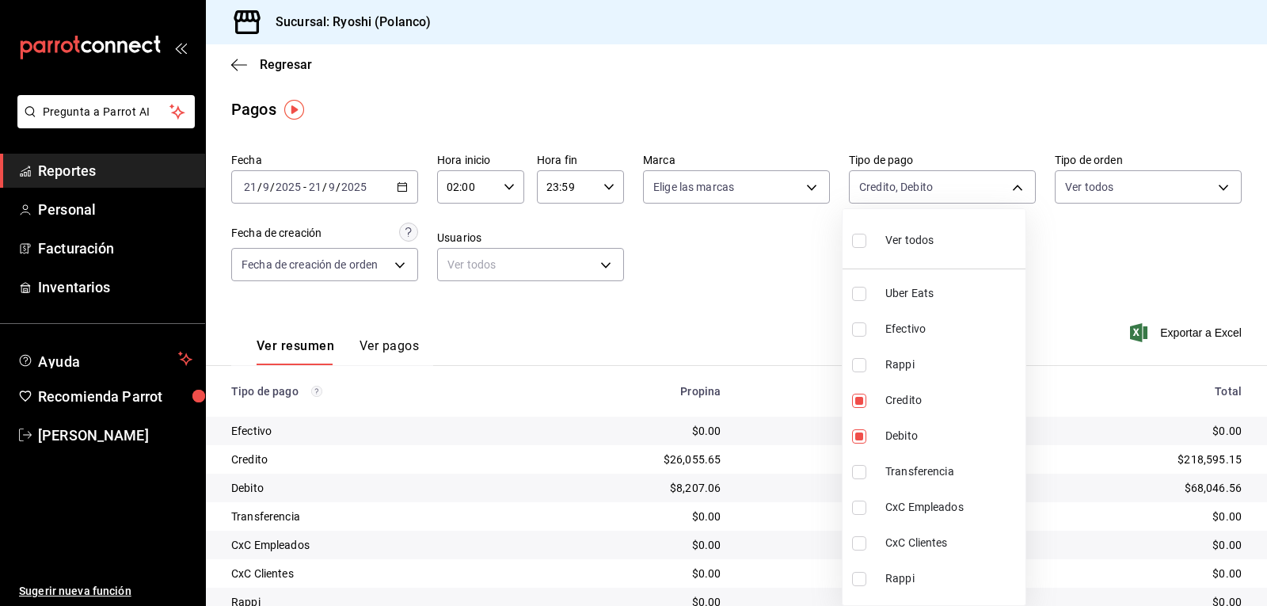
click at [855, 239] on input "checkbox" at bounding box center [859, 241] width 14 height 14
checkbox input "true"
type input "05751dd8-6818-4a8c-b9fb-c7f7071b72fb,789b4605-08e0-4dfe-9865-94468e2c17aa,03400…"
checkbox input "true"
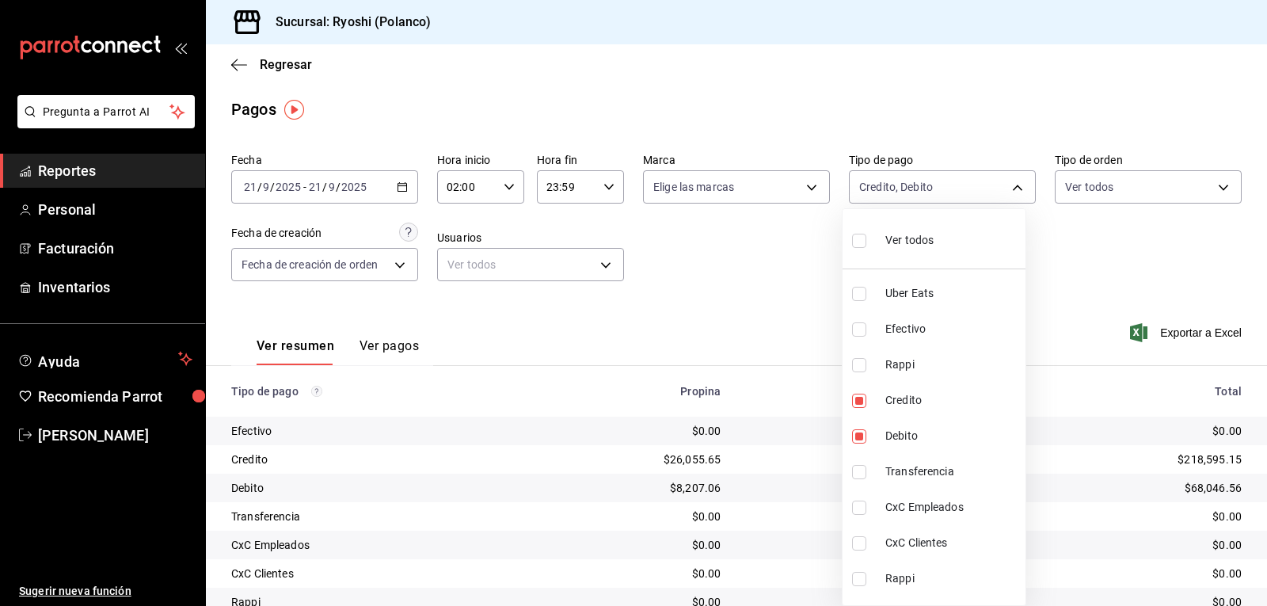
checkbox input "true"
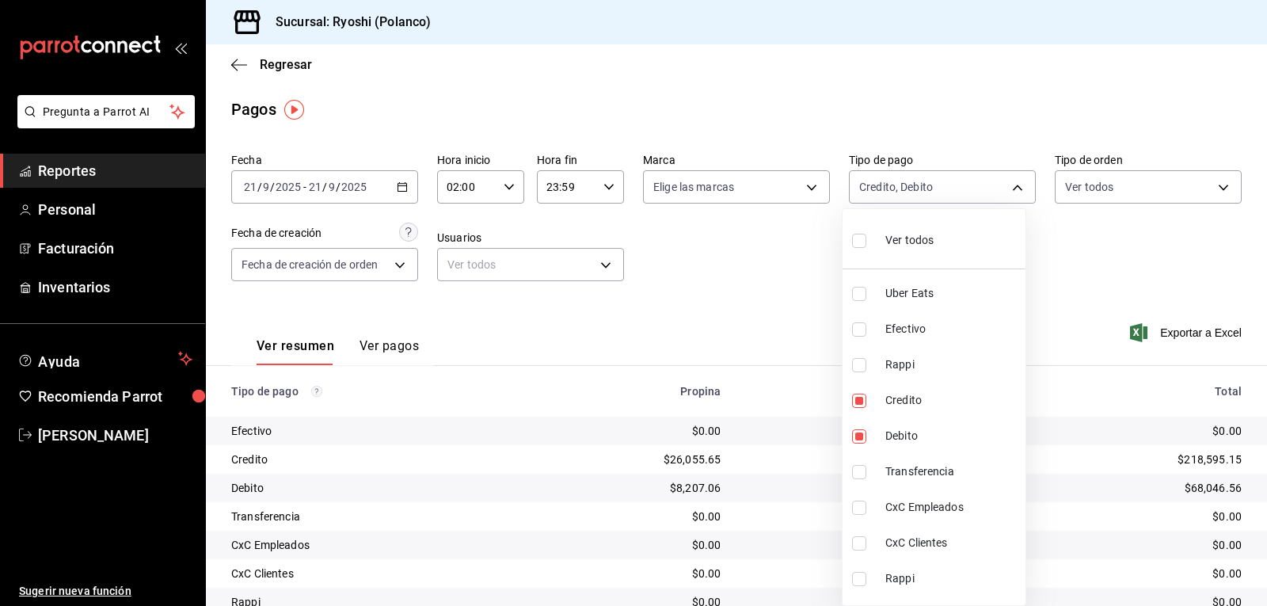
checkbox input "true"
click at [749, 243] on div at bounding box center [633, 303] width 1267 height 606
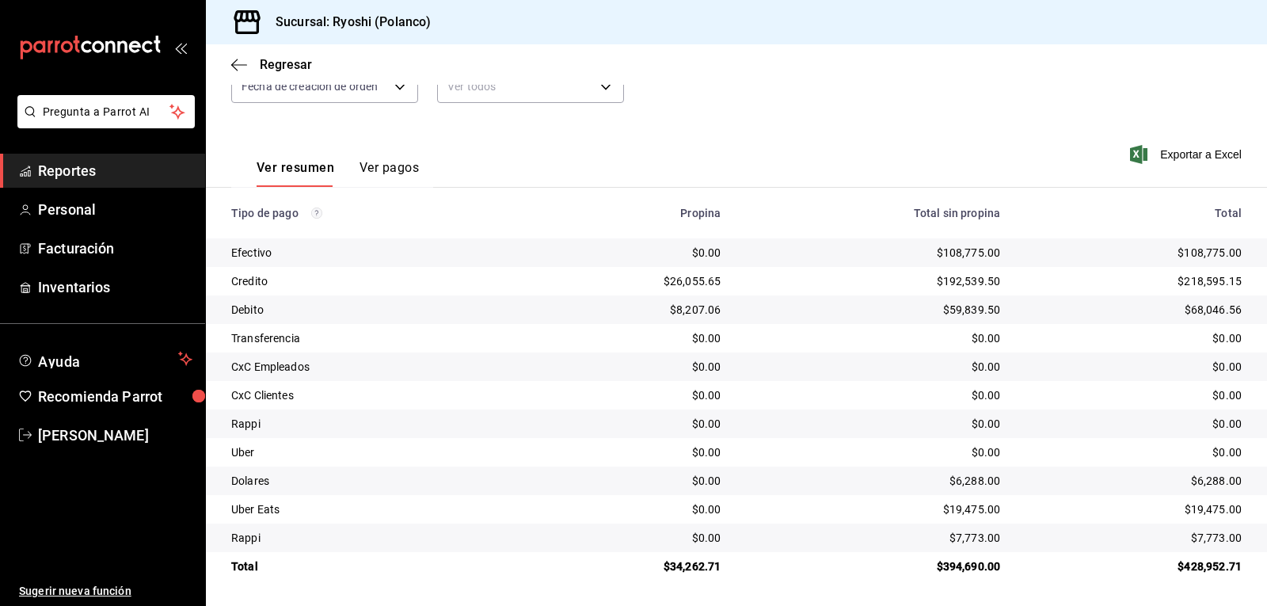
scroll to position [100, 0]
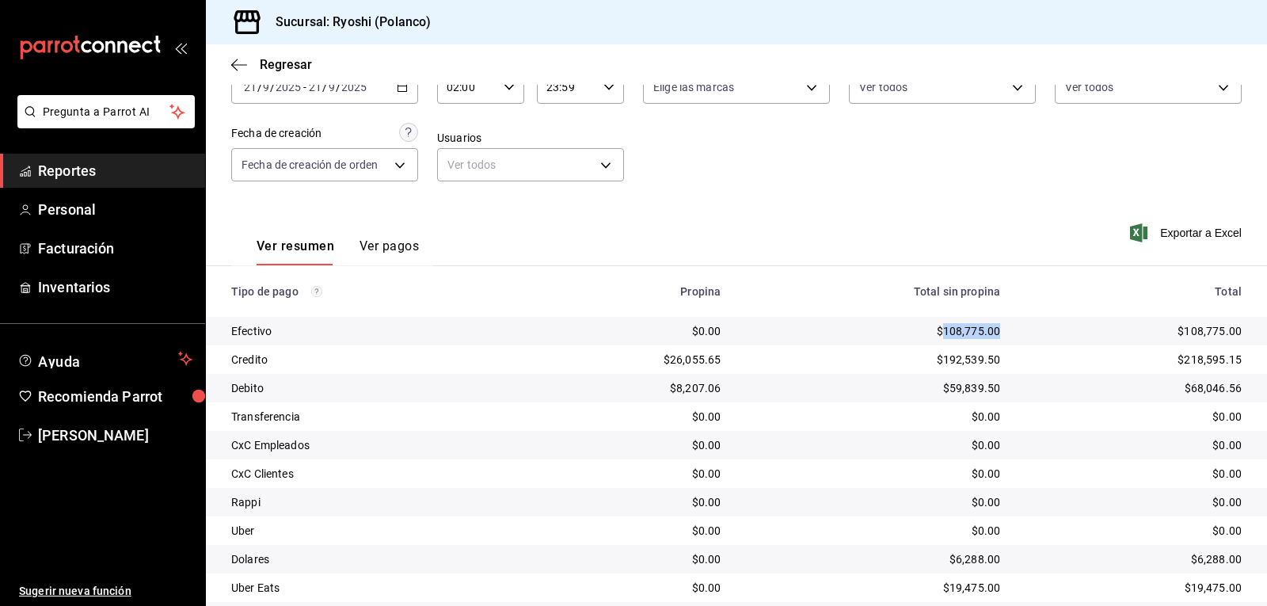
drag, startPoint x: 989, startPoint y: 329, endPoint x: 933, endPoint y: 332, distance: 56.3
click at [933, 332] on div "$108,775.00" at bounding box center [873, 331] width 254 height 16
copy div "108,775.00"
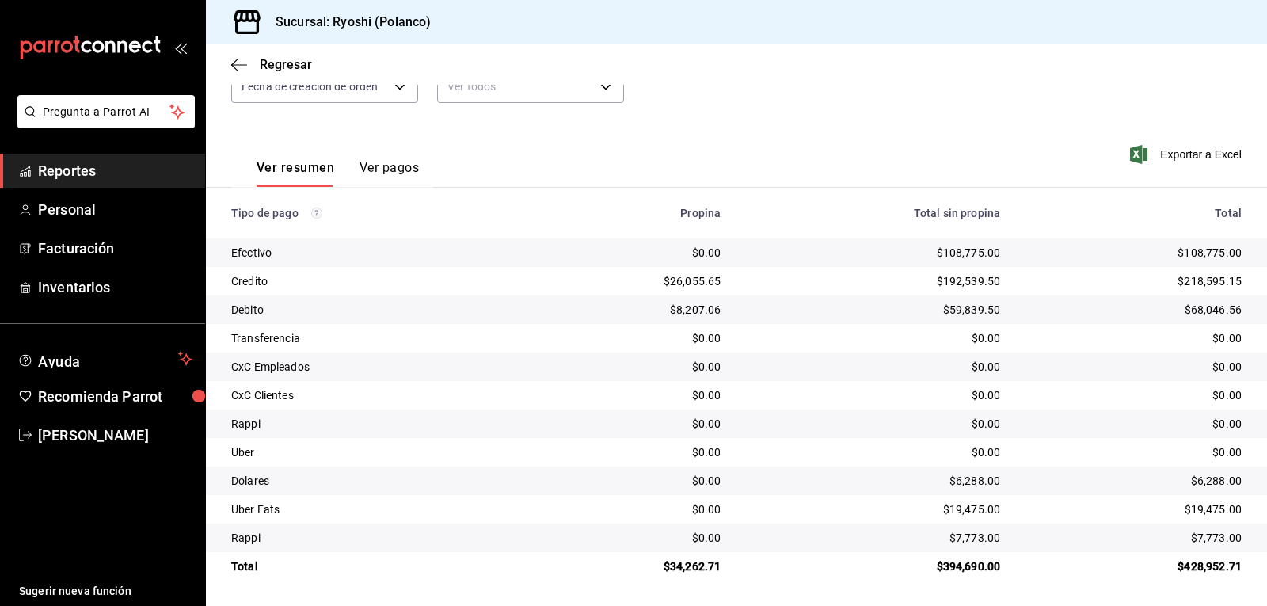
click at [858, 163] on div "Ver resumen Ver pagos Exportar a Excel" at bounding box center [736, 164] width 1061 height 84
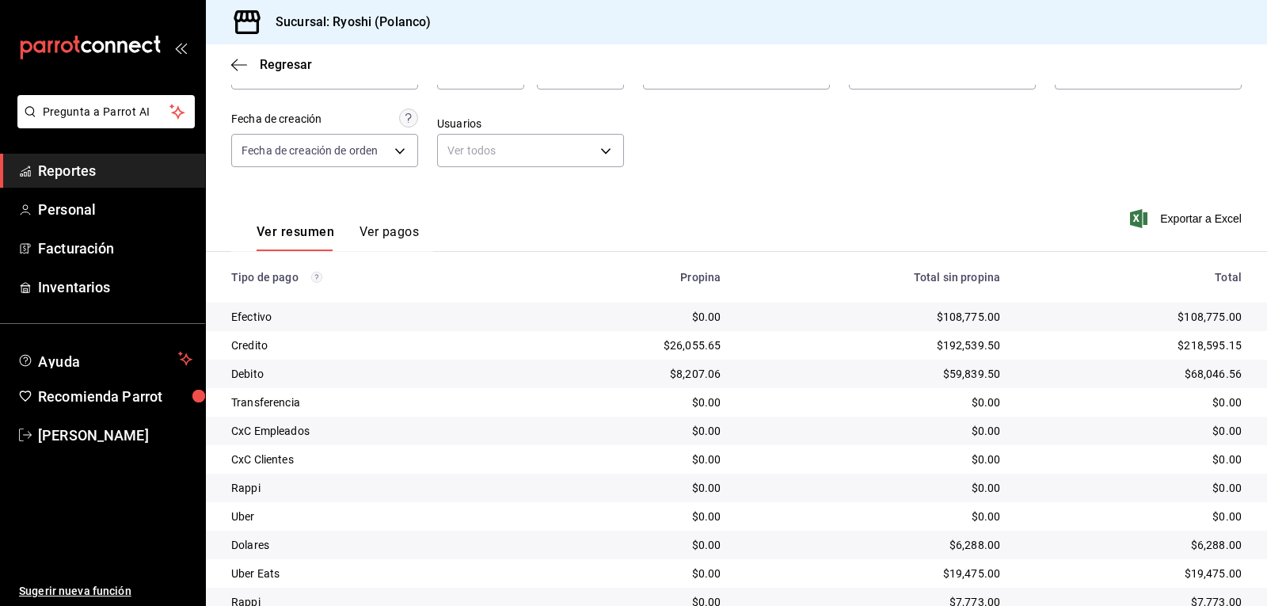
scroll to position [21, 0]
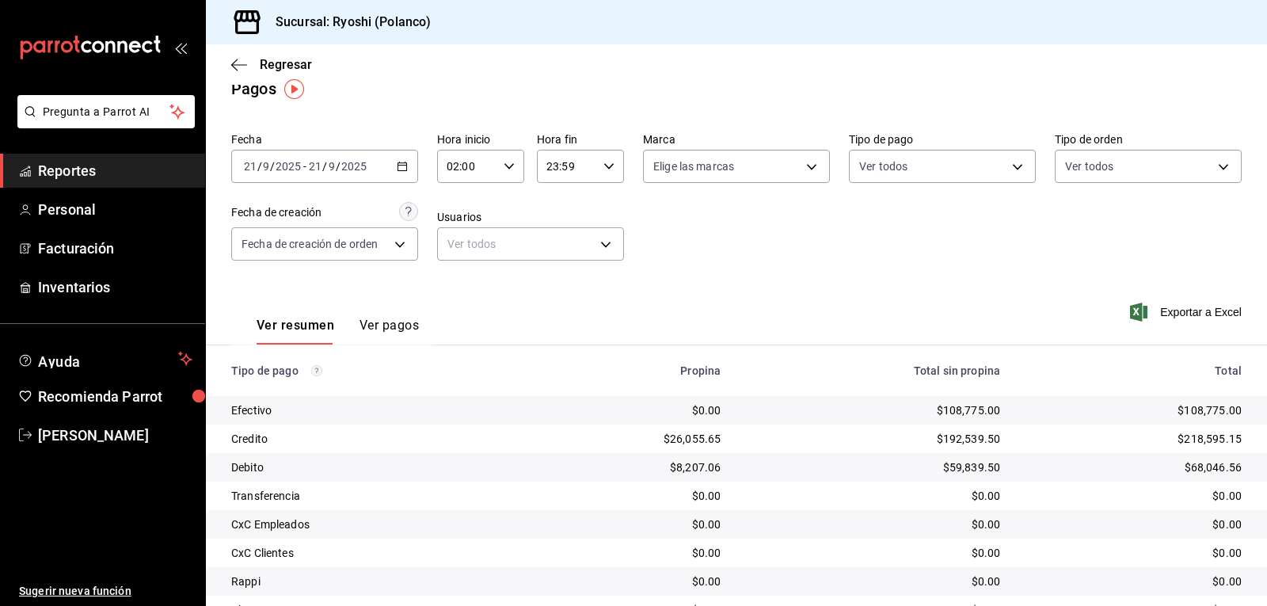
click at [504, 167] on \(Stroke\) "button" at bounding box center [509, 166] width 10 height 6
click at [456, 284] on span "04" at bounding box center [456, 282] width 18 height 13
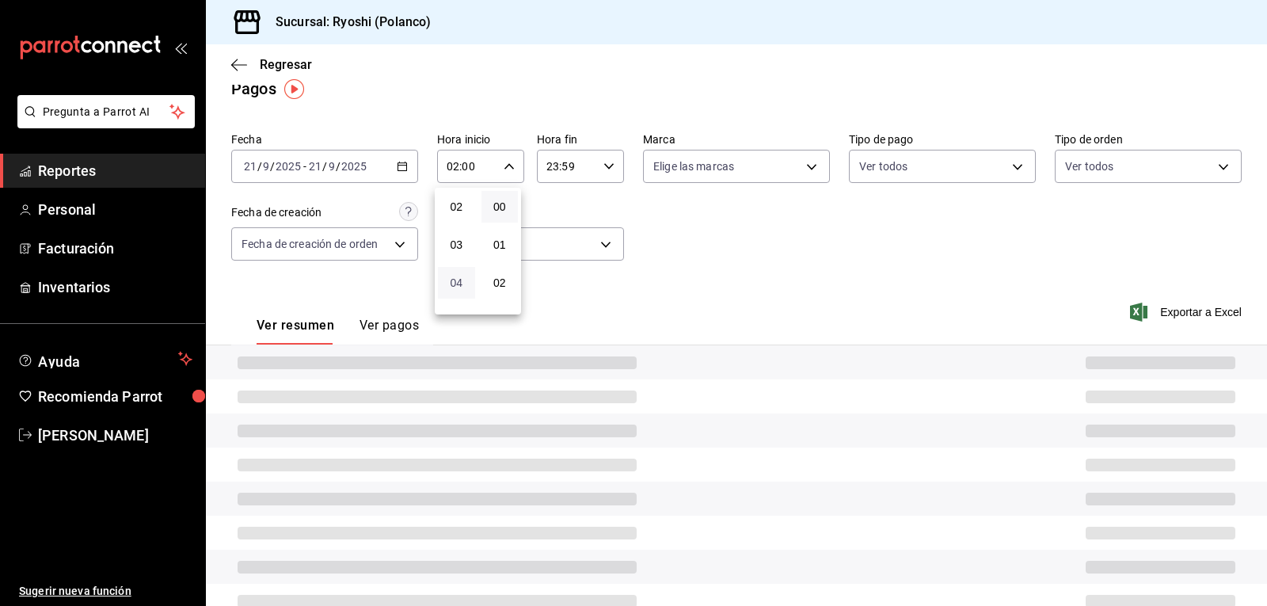
type input "04:00"
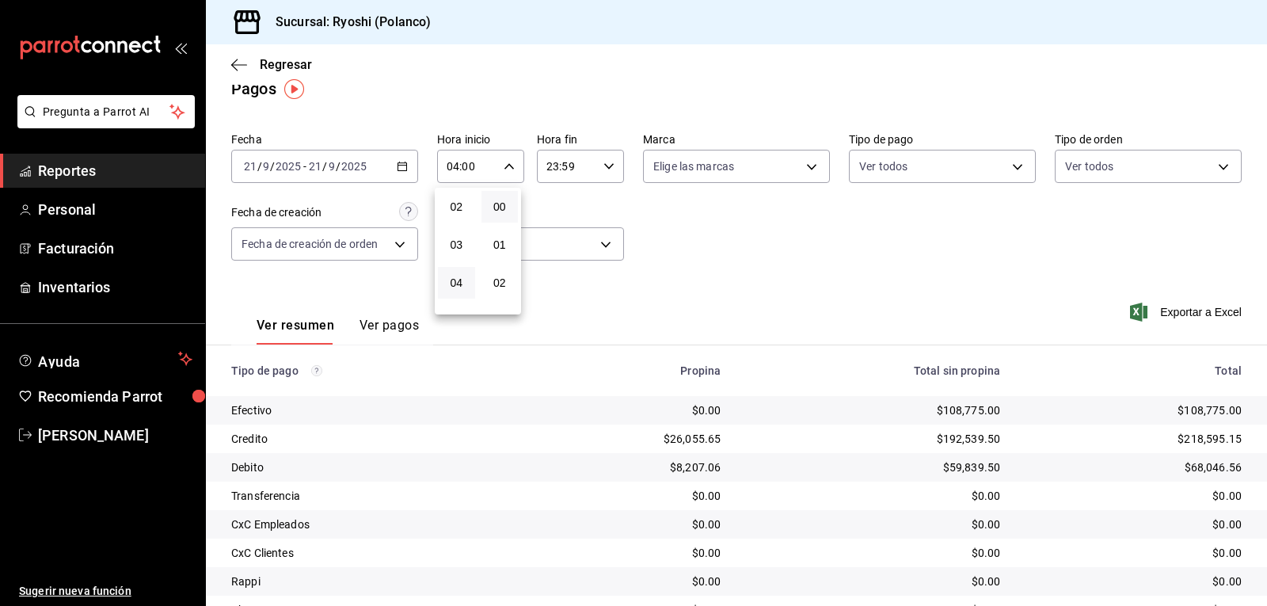
click at [768, 258] on div at bounding box center [633, 303] width 1267 height 606
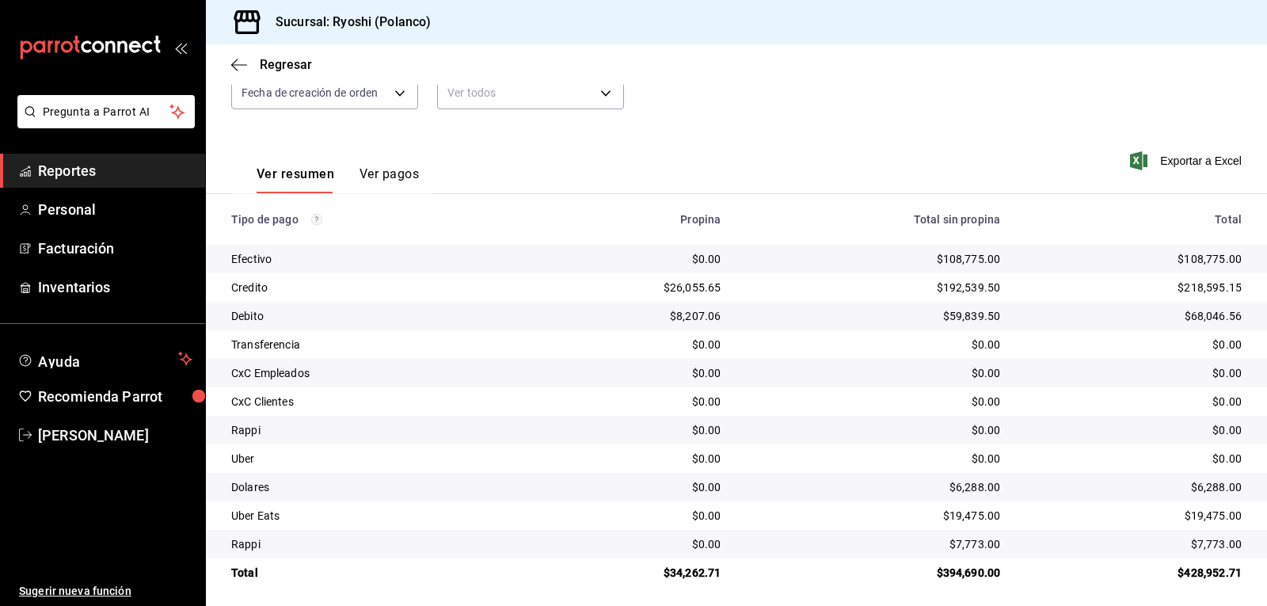
scroll to position [179, 0]
